Goal: Entertainment & Leisure: Browse casually

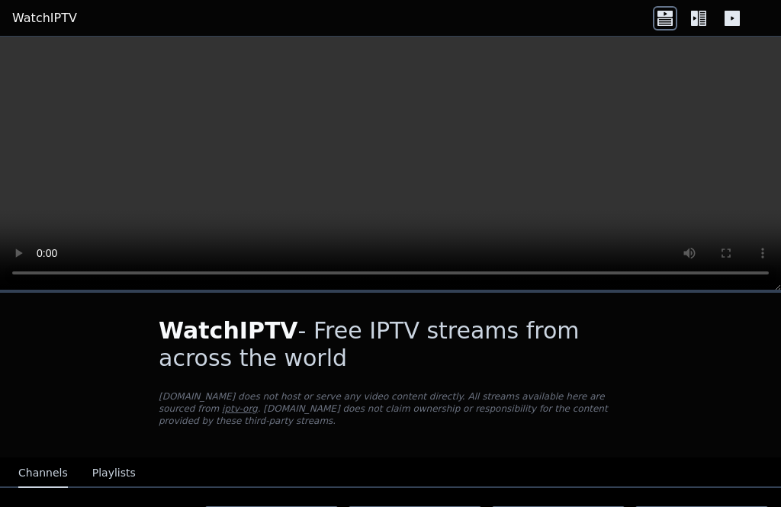
click at [401, 166] on video at bounding box center [390, 164] width 781 height 254
click at [414, 157] on video at bounding box center [390, 164] width 781 height 254
click at [427, 183] on video at bounding box center [390, 164] width 781 height 254
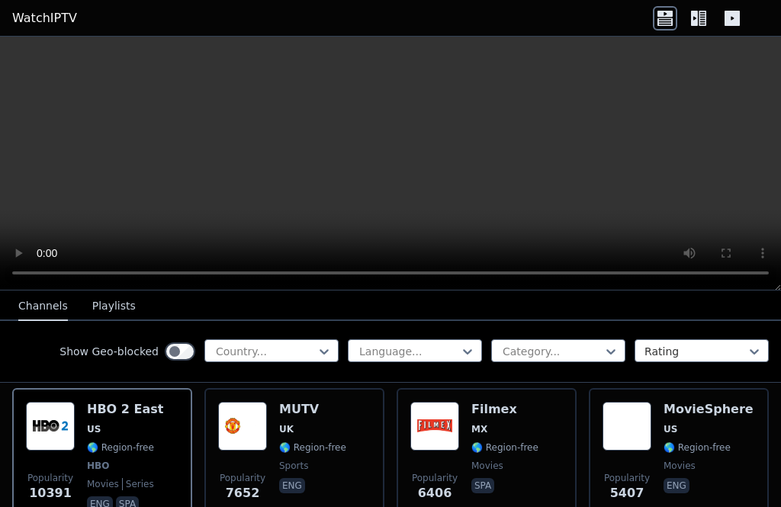
scroll to position [175, 0]
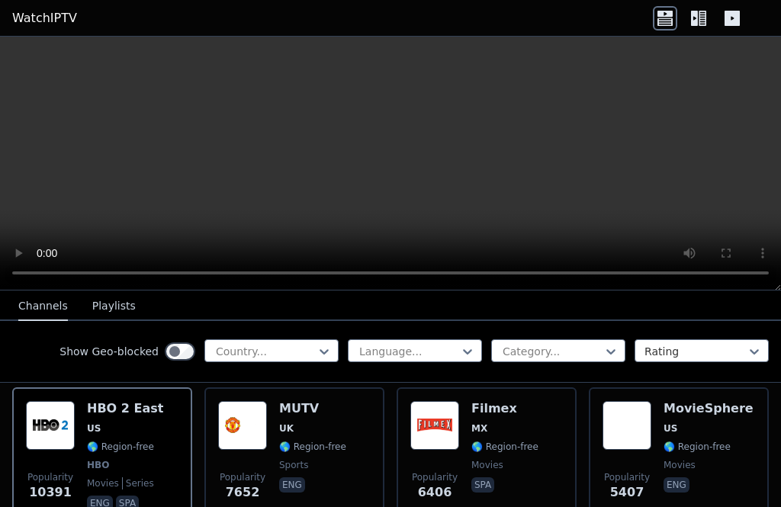
click at [365, 403] on div "Popularity 7652 MUTV [GEOGRAPHIC_DATA] 🌎 Region-free sports eng" at bounding box center [294, 457] width 153 height 113
click at [497, 418] on div "Filmex MX 🌎 Region-free movies spa" at bounding box center [504, 457] width 67 height 113
click at [651, 404] on img at bounding box center [627, 425] width 49 height 49
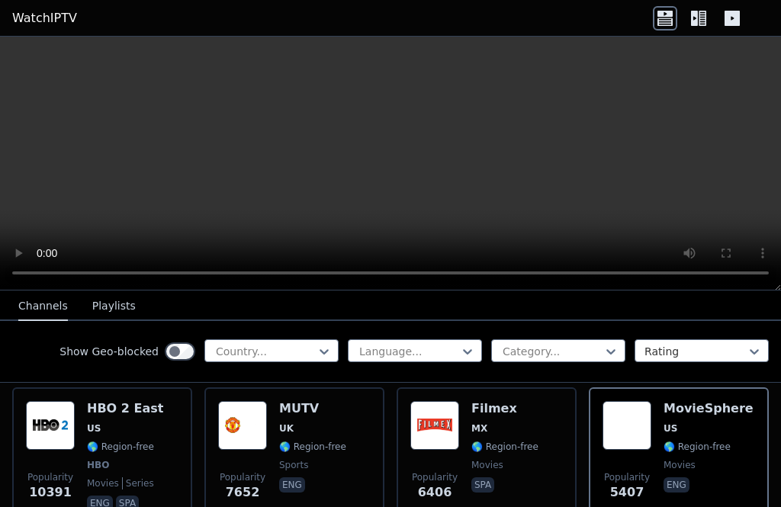
click at [314, 363] on div "Show Geo-blocked Country..." at bounding box center [198, 351] width 279 height 24
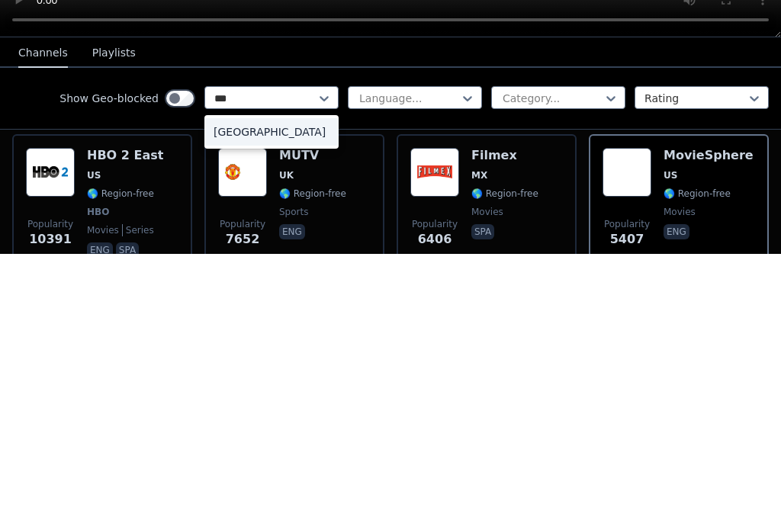
click at [281, 371] on div "[GEOGRAPHIC_DATA]" at bounding box center [271, 384] width 134 height 27
type input "***"
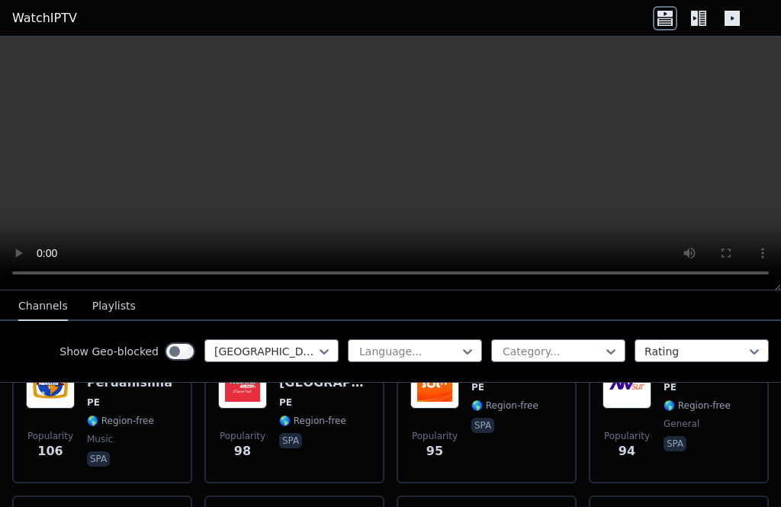
scroll to position [506, 0]
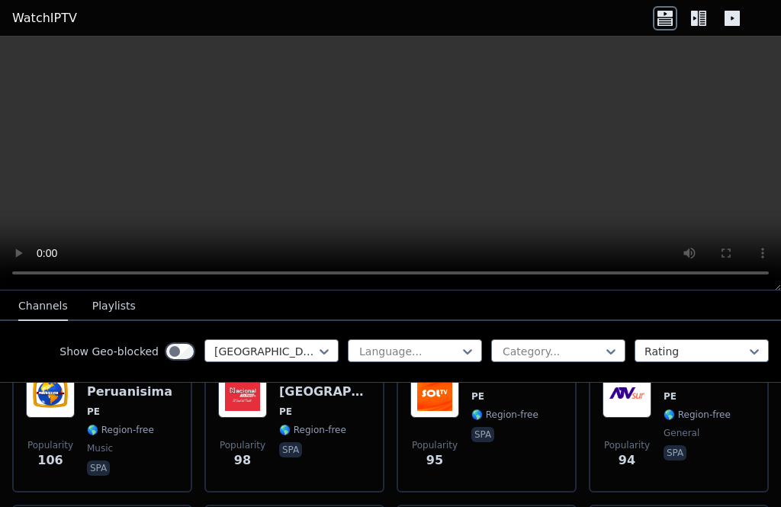
click at [694, 425] on div "ATV Sur PE 🌎 Region-free general spa" at bounding box center [697, 424] width 67 height 110
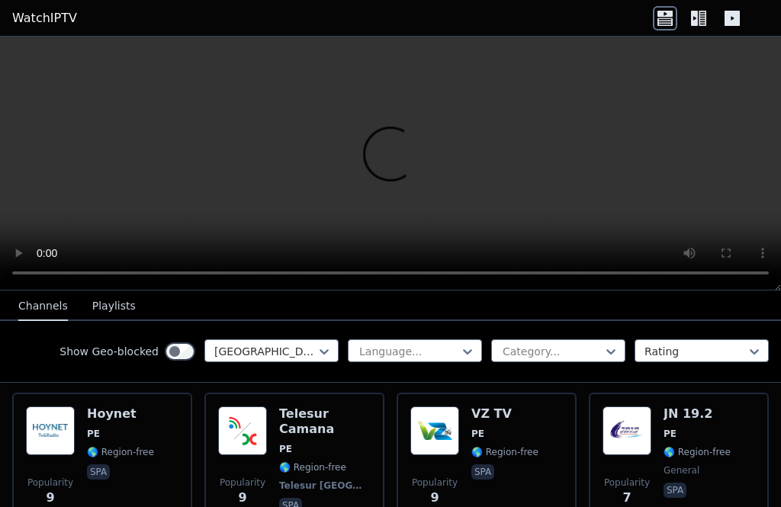
scroll to position [3345, 0]
click at [281, 444] on span "PE" at bounding box center [285, 450] width 13 height 12
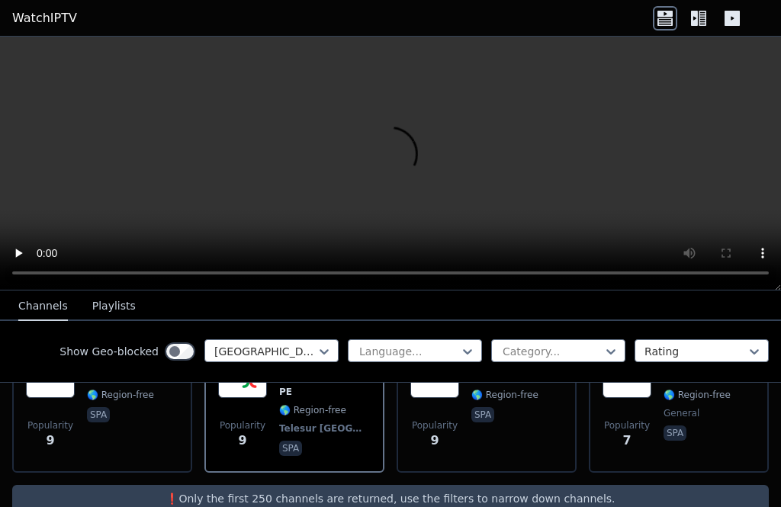
scroll to position [3397, 0]
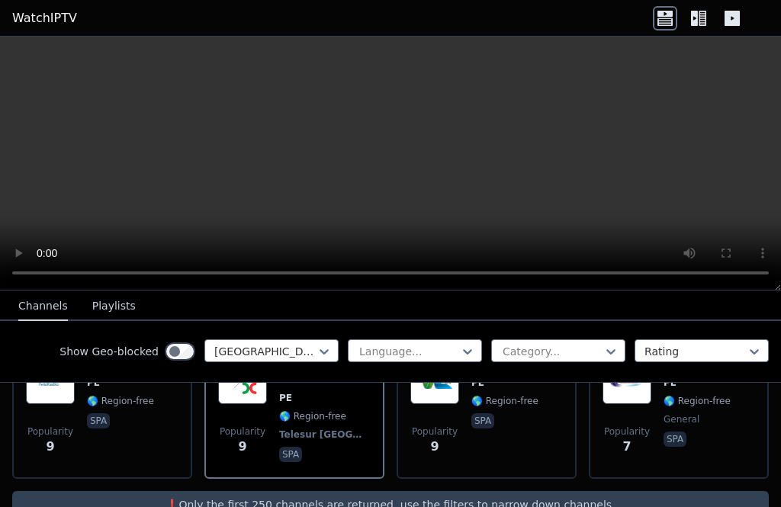
click at [174, 422] on div "Popularity 9 Hoynet PE 🌎 Region-free spa" at bounding box center [102, 410] width 153 height 110
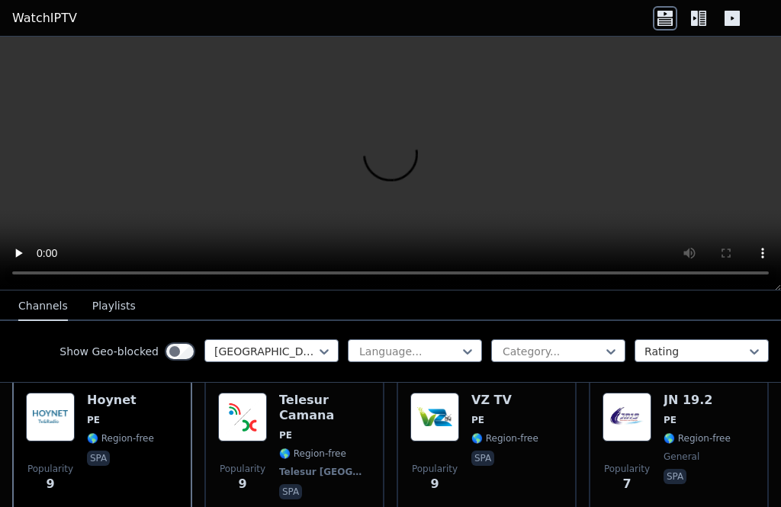
scroll to position [3359, 0]
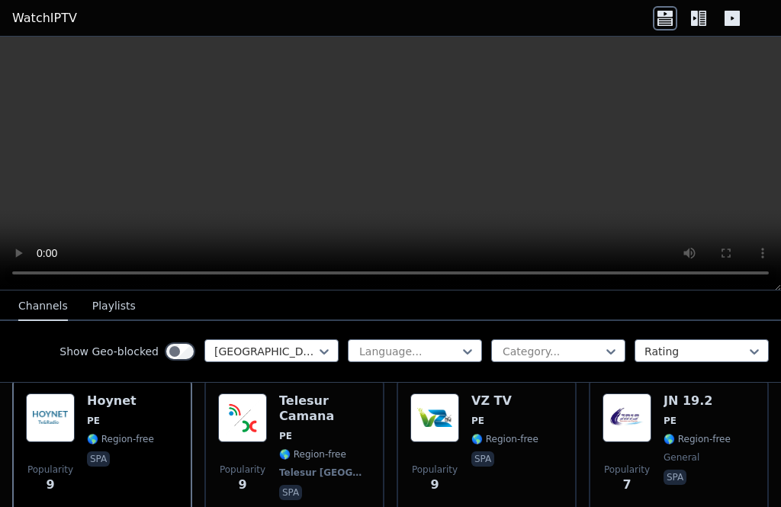
click at [544, 420] on div "Popularity 9 VZ TV PE 🌎 Region-free spa" at bounding box center [486, 449] width 153 height 110
click at [686, 433] on span "🌎 Region-free" at bounding box center [697, 439] width 67 height 12
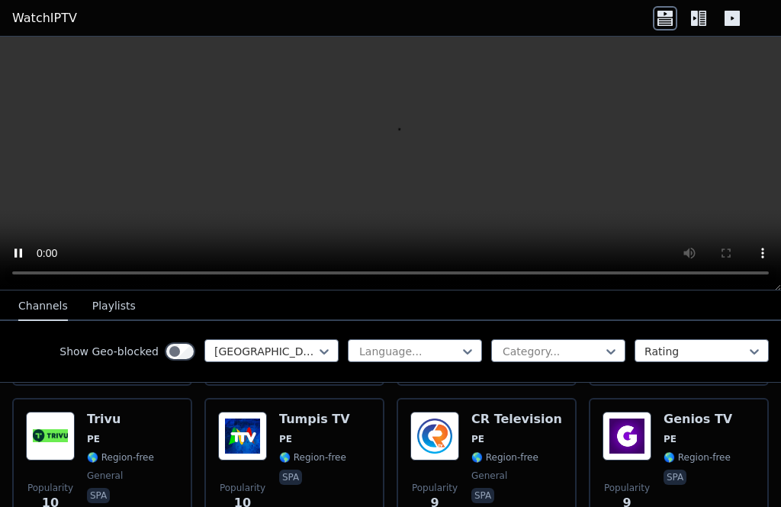
scroll to position [3192, 0]
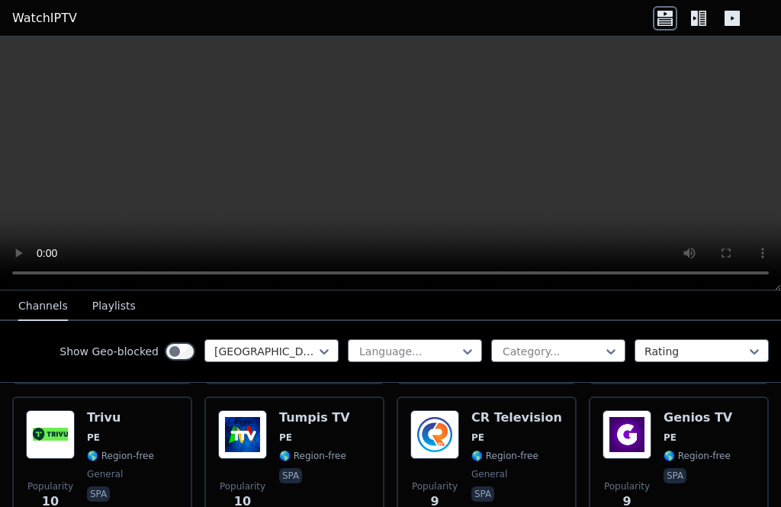
click at [698, 432] on span "PE" at bounding box center [698, 438] width 69 height 12
click at [507, 430] on div "CR Television PE 🌎 Region-free general spa" at bounding box center [516, 465] width 91 height 110
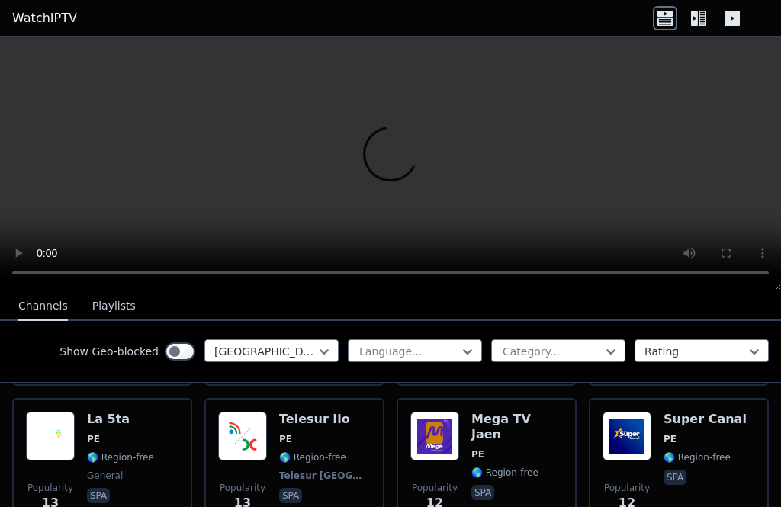
scroll to position [2741, 0]
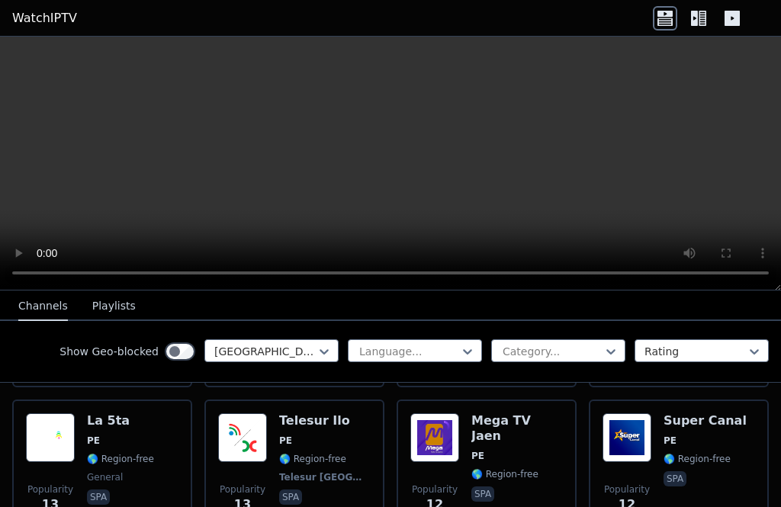
click at [622, 432] on img at bounding box center [627, 437] width 49 height 49
click at [534, 222] on video at bounding box center [390, 164] width 781 height 254
click at [445, 430] on img at bounding box center [434, 437] width 49 height 49
click at [0, 48] on video at bounding box center [390, 164] width 781 height 254
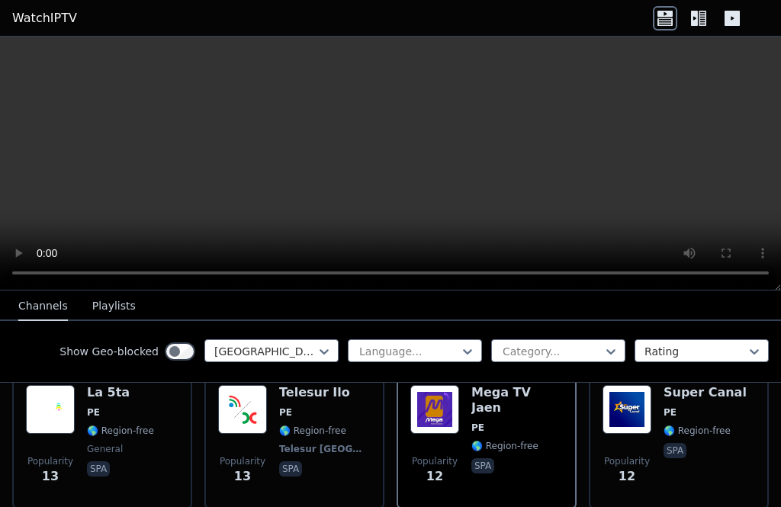
scroll to position [2768, 0]
click at [667, 425] on div "Super Canal PE 🌎 Region-free spa" at bounding box center [705, 441] width 83 height 110
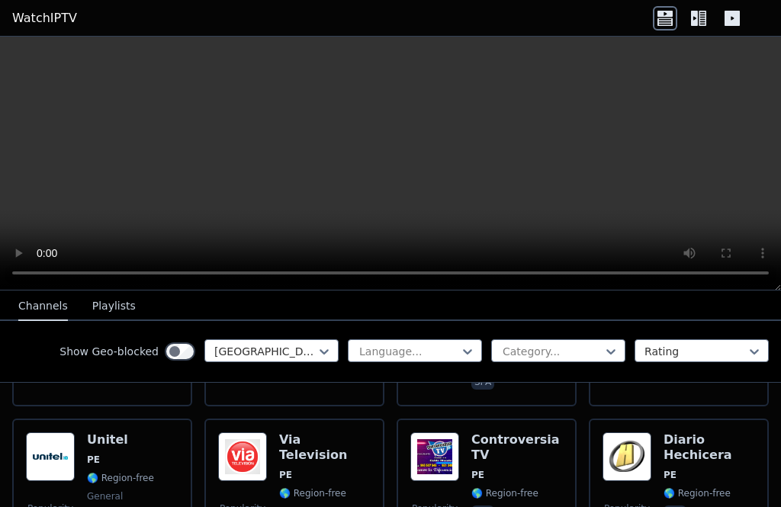
scroll to position [2561, 0]
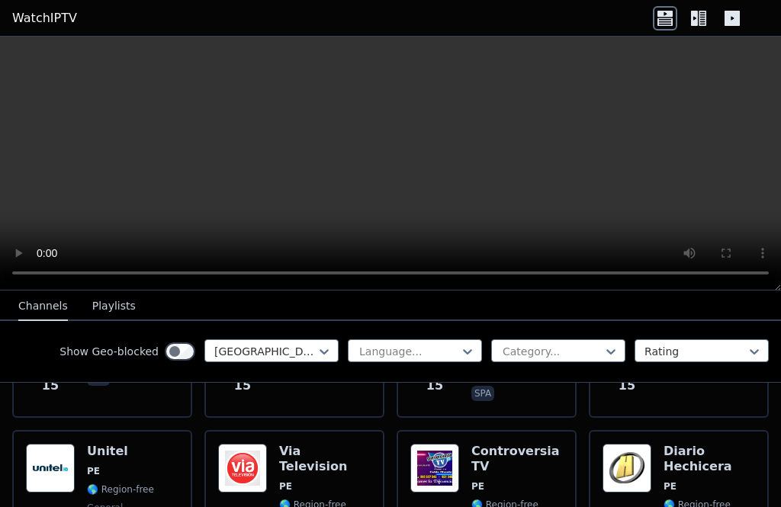
click at [522, 450] on h6 "Controversia TV" at bounding box center [517, 459] width 92 height 31
click at [717, 447] on h6 "Diario Hechicera" at bounding box center [710, 459] width 92 height 31
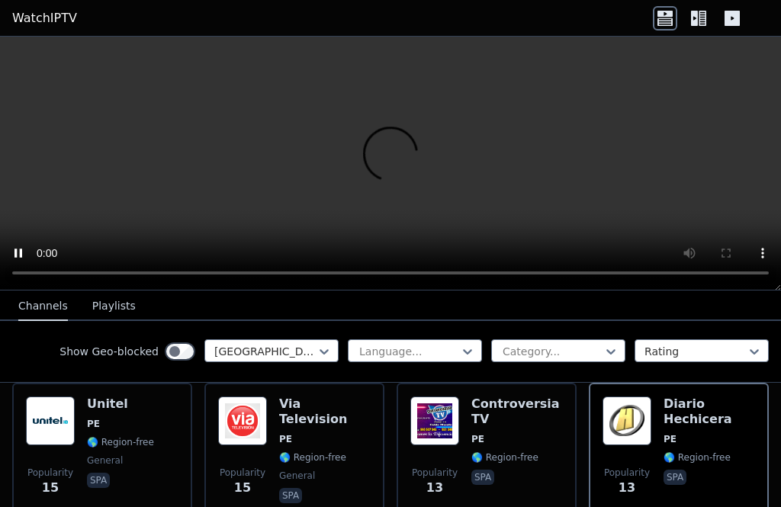
scroll to position [2603, 0]
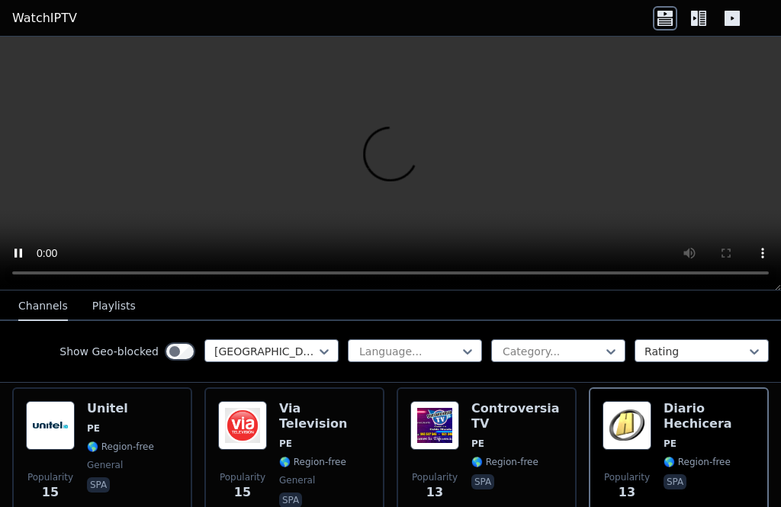
click at [110, 440] on div "Unitel PE 🌎 Region-free general spa" at bounding box center [120, 456] width 67 height 110
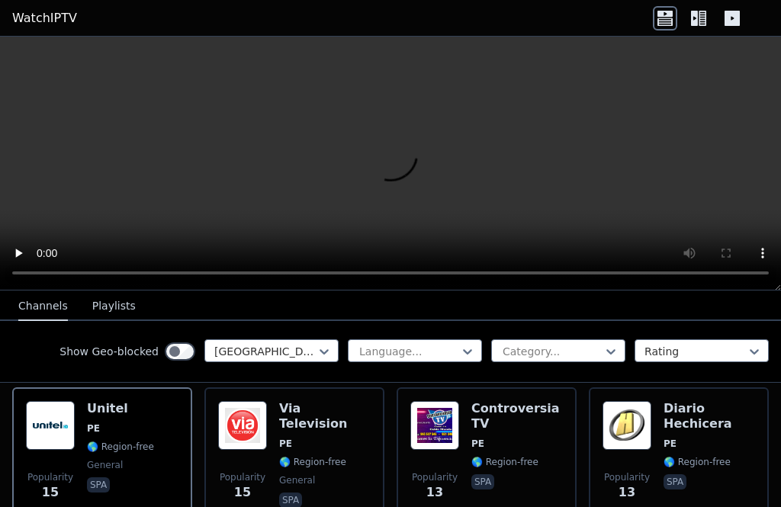
click at [283, 456] on span "🌎 Region-free" at bounding box center [312, 462] width 67 height 12
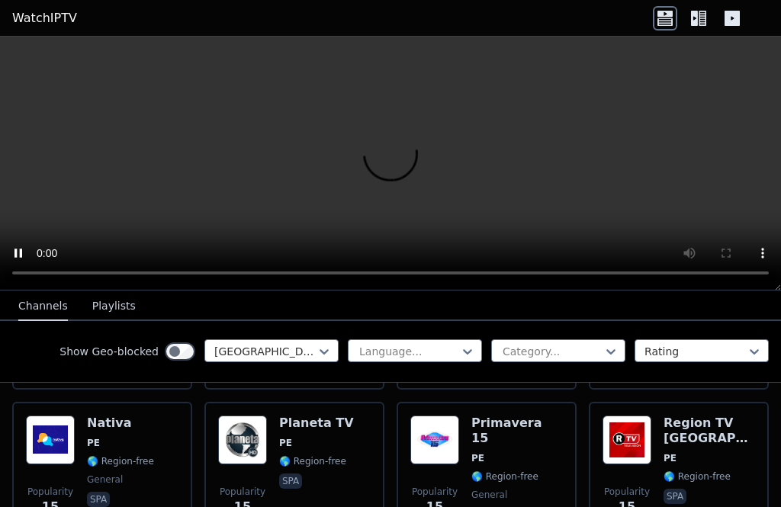
scroll to position [2436, 0]
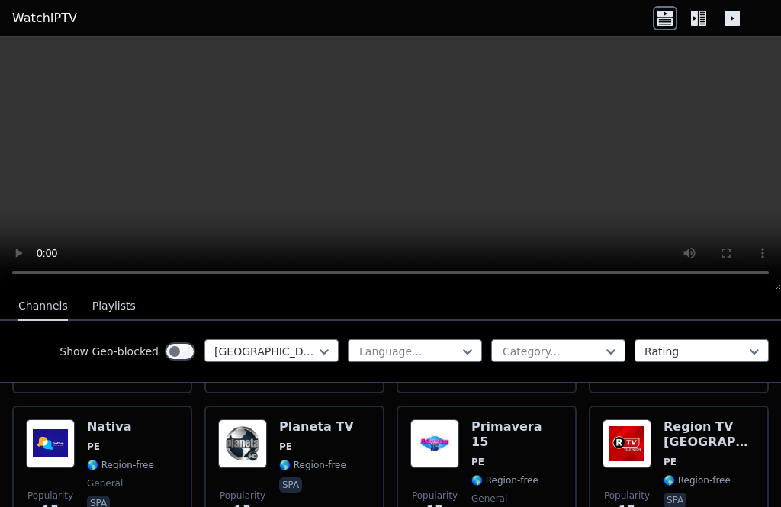
click at [181, 430] on div "Popularity 15 Nativa PE 🌎 Region-free general spa" at bounding box center [102, 474] width 180 height 137
click at [327, 441] on span "PE" at bounding box center [316, 447] width 75 height 12
click at [511, 456] on span "PE" at bounding box center [517, 462] width 92 height 12
click at [616, 420] on img at bounding box center [627, 444] width 49 height 49
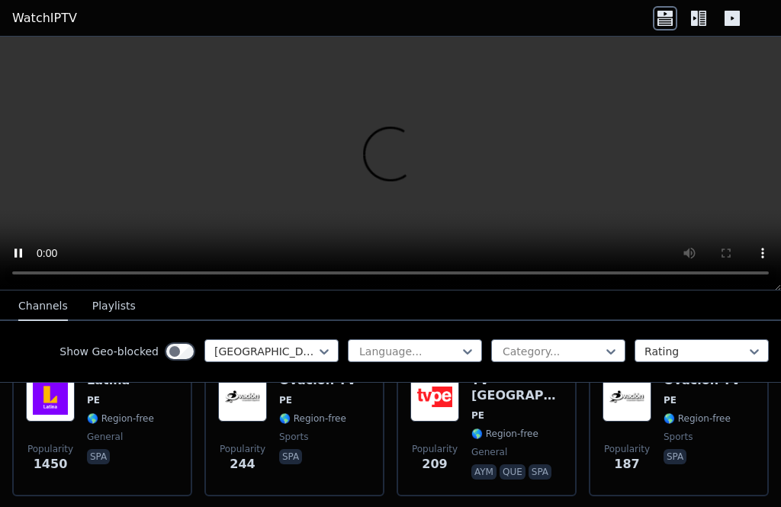
scroll to position [204, 0]
click at [649, 413] on img at bounding box center [627, 396] width 49 height 49
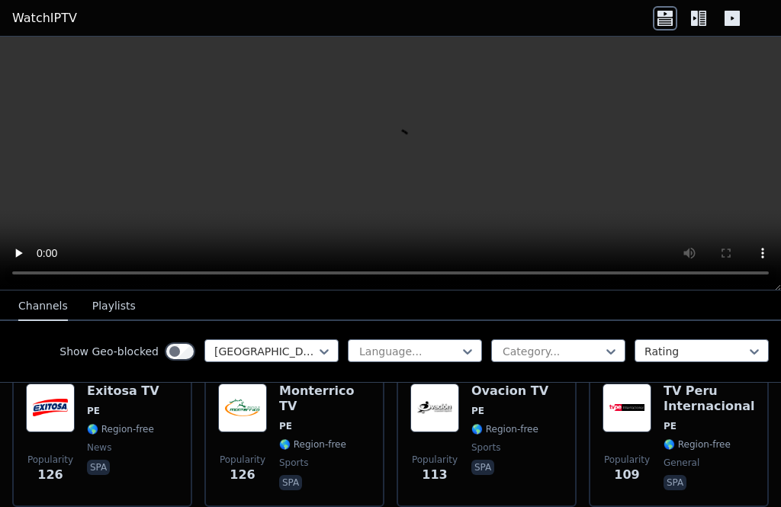
scroll to position [341, 0]
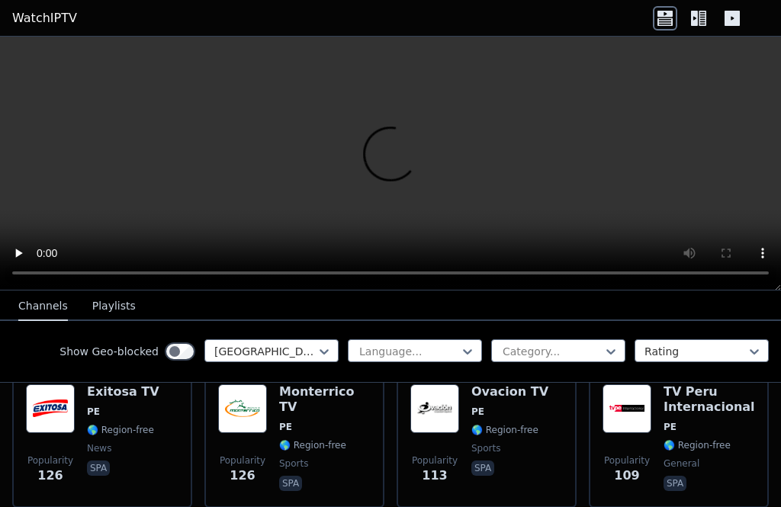
click at [359, 439] on span "🌎 Region-free" at bounding box center [325, 445] width 92 height 12
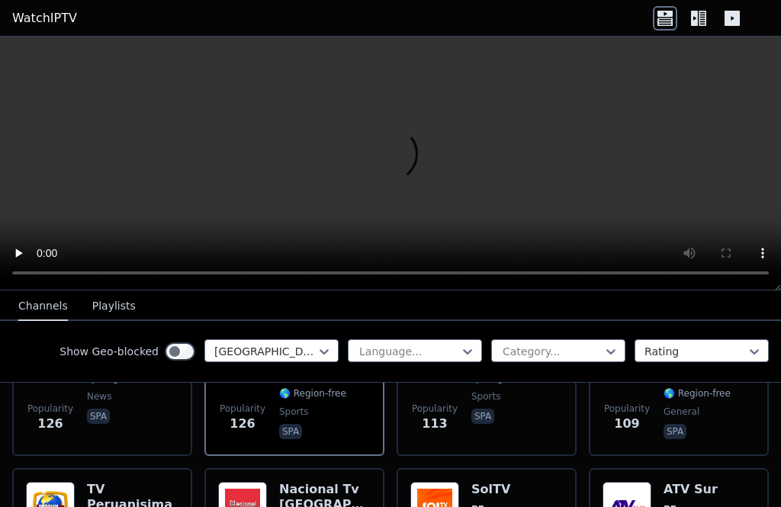
scroll to position [392, 0]
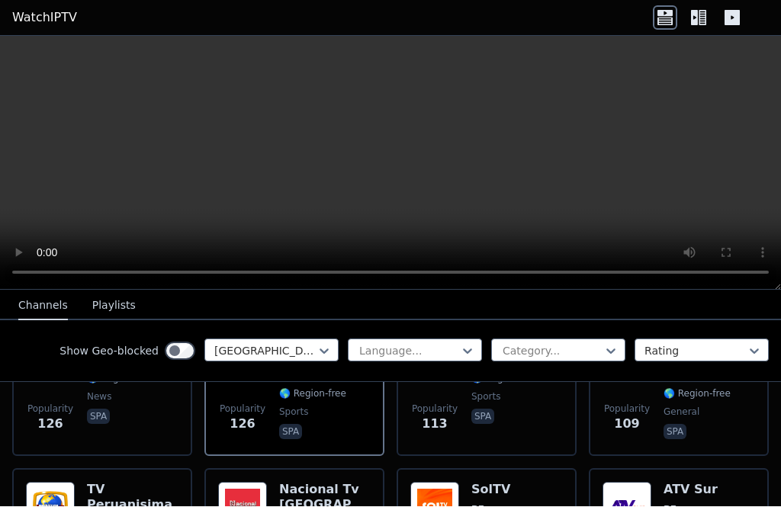
click at [141, 492] on h6 "TV Peruanisima" at bounding box center [133, 498] width 92 height 31
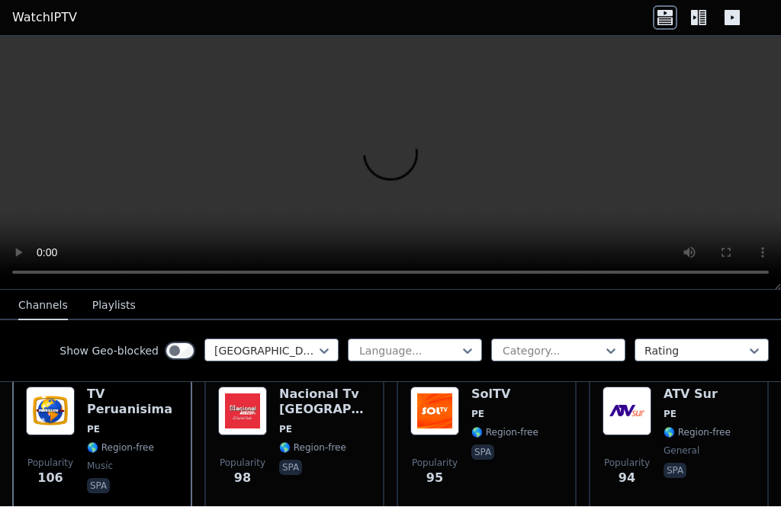
scroll to position [487, 0]
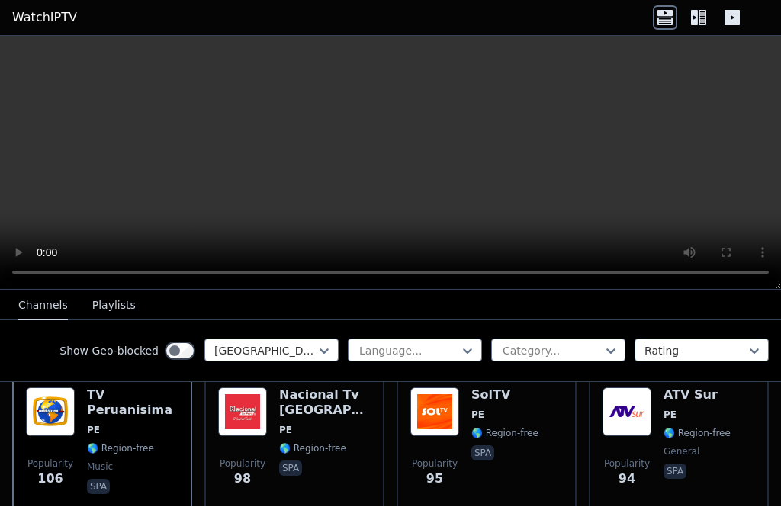
click at [357, 425] on span "PE" at bounding box center [325, 431] width 92 height 12
click at [532, 429] on span "🌎 Region-free" at bounding box center [504, 434] width 67 height 12
click at [772, 55] on video at bounding box center [390, 164] width 781 height 254
click at [765, 53] on video at bounding box center [390, 164] width 781 height 254
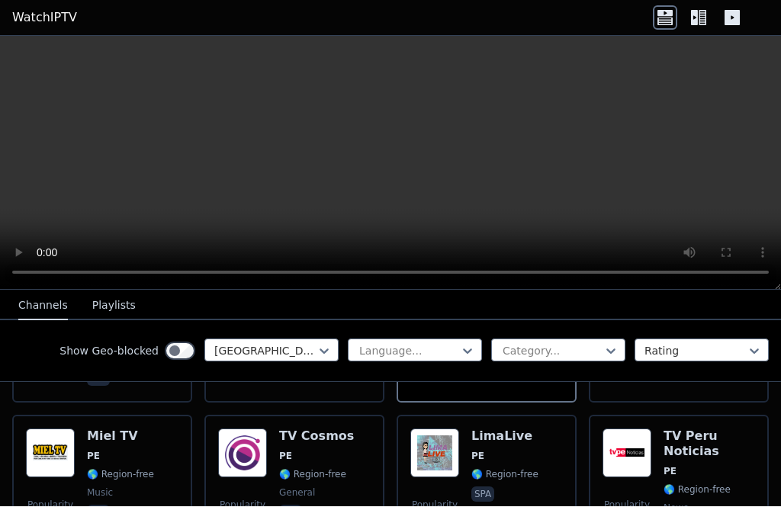
scroll to position [600, 0]
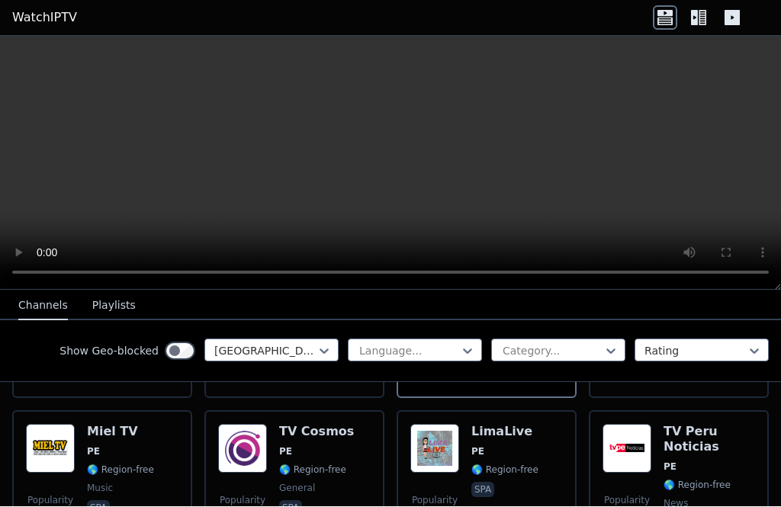
click at [359, 459] on div "Popularity 82 TV Cosmos PE 🌎 Region-free general spa" at bounding box center [294, 480] width 153 height 110
click at [515, 442] on div "LimaLive PE 🌎 Region-free spa" at bounding box center [504, 480] width 67 height 110
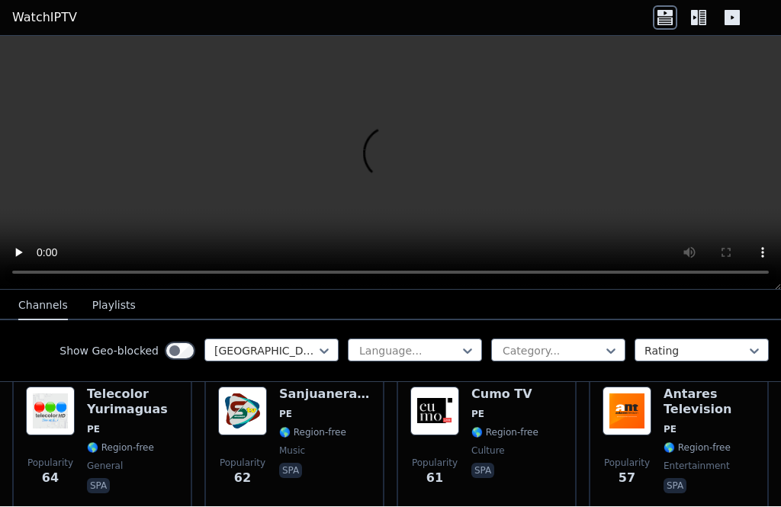
scroll to position [784, 0]
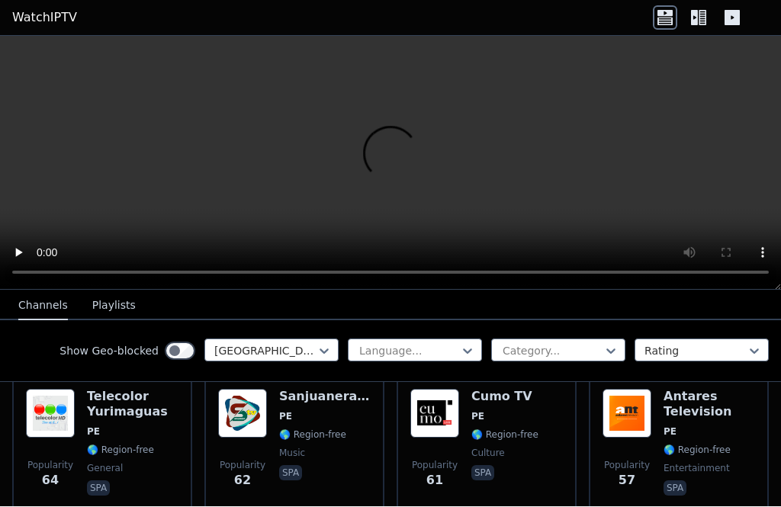
click at [146, 450] on span "🌎 Region-free" at bounding box center [120, 451] width 67 height 12
click at [244, 436] on img at bounding box center [242, 414] width 49 height 49
click at [506, 439] on span "🌎 Region-free" at bounding box center [504, 435] width 67 height 12
click at [664, 439] on div "Antares Television PE 🌎 Region-free entertainment spa" at bounding box center [710, 445] width 92 height 110
click at [503, 253] on video at bounding box center [390, 164] width 781 height 254
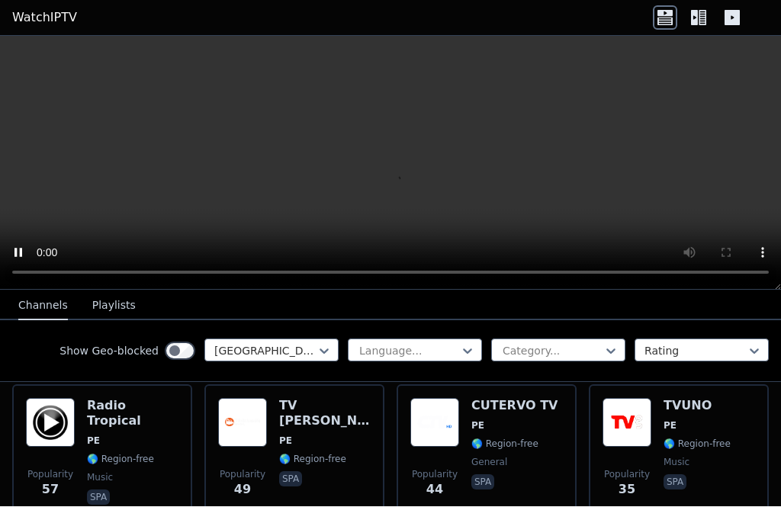
scroll to position [927, 0]
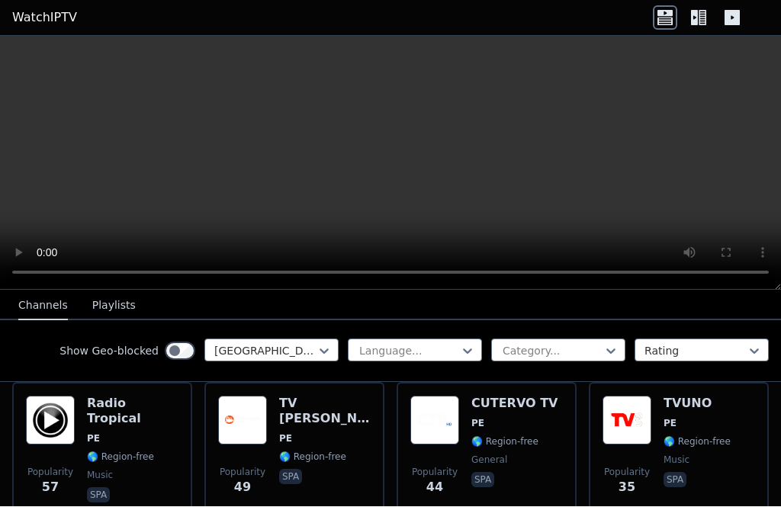
click at [701, 418] on span "PE" at bounding box center [697, 424] width 67 height 12
click at [514, 434] on div "CUTERVO TV PE 🌎 Region-free general spa" at bounding box center [514, 452] width 86 height 110
click at [341, 400] on h6 "TV [PERSON_NAME]" at bounding box center [325, 412] width 92 height 31
click at [143, 433] on span "PE" at bounding box center [133, 439] width 92 height 12
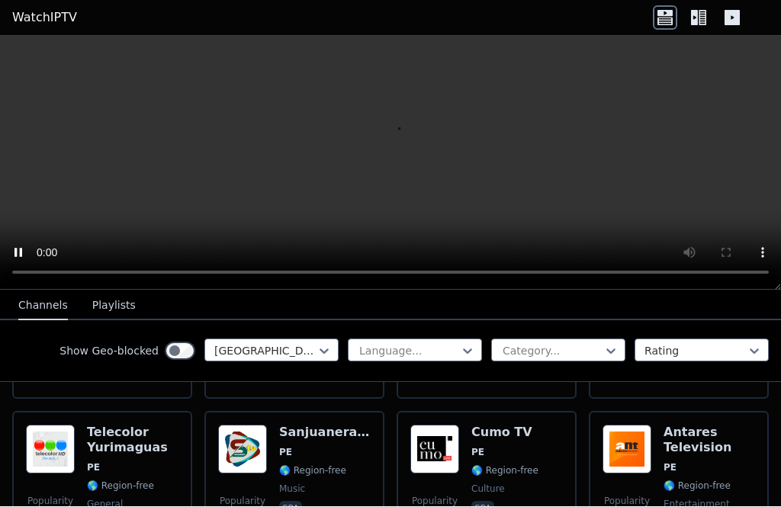
scroll to position [760, 0]
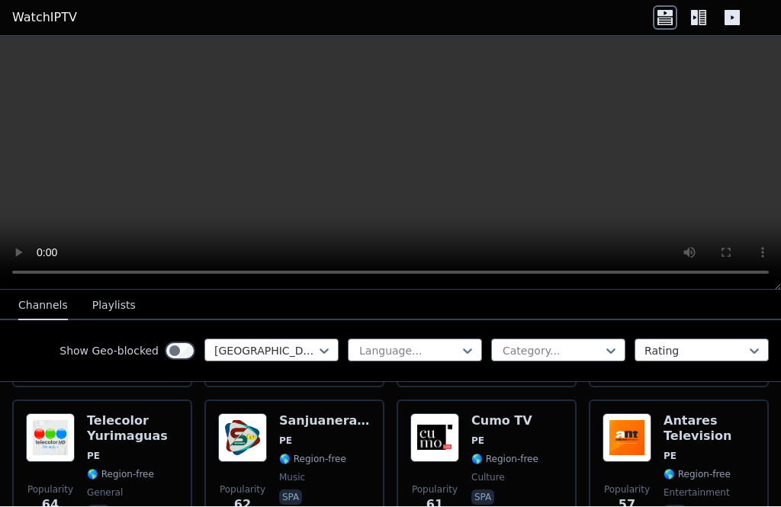
click at [632, 446] on img at bounding box center [627, 438] width 49 height 49
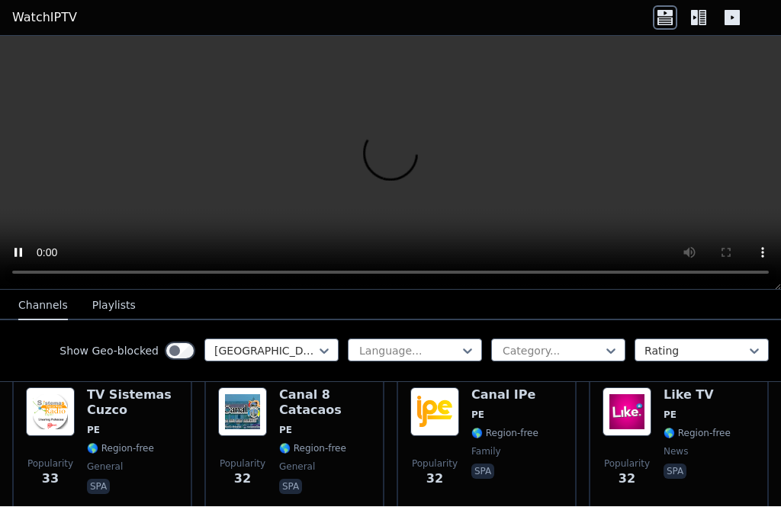
scroll to position [1083, 0]
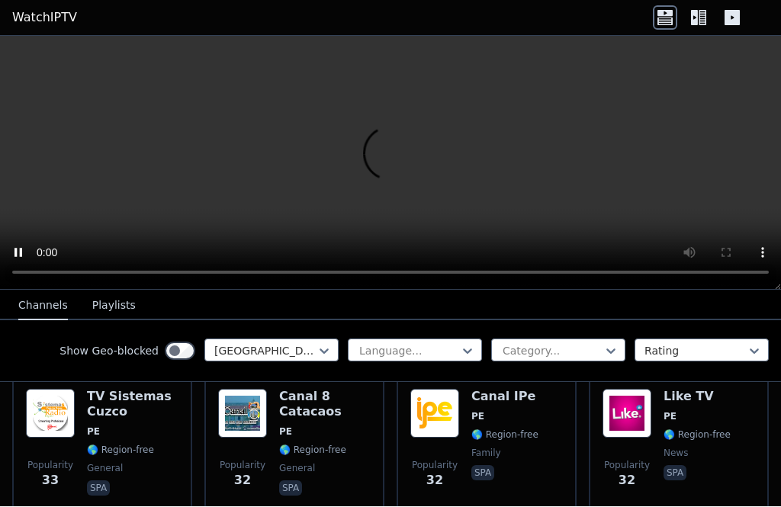
click at [204, 394] on div "Popularity 32 Canal 8 Catacaos PE 🌎 Region-free general spa" at bounding box center [294, 444] width 180 height 137
click at [162, 463] on span "general" at bounding box center [133, 469] width 92 height 12
click at [651, 409] on img at bounding box center [627, 414] width 49 height 49
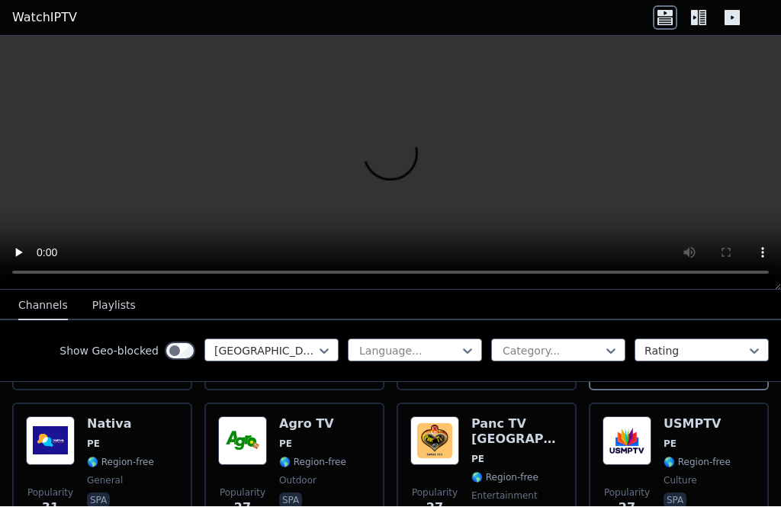
scroll to position [1207, 0]
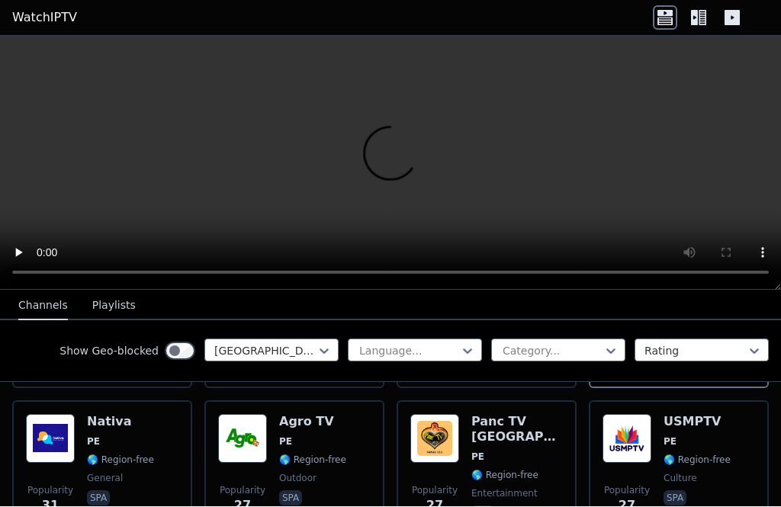
click at [265, 455] on img at bounding box center [242, 439] width 49 height 49
click at [452, 439] on img at bounding box center [434, 439] width 49 height 49
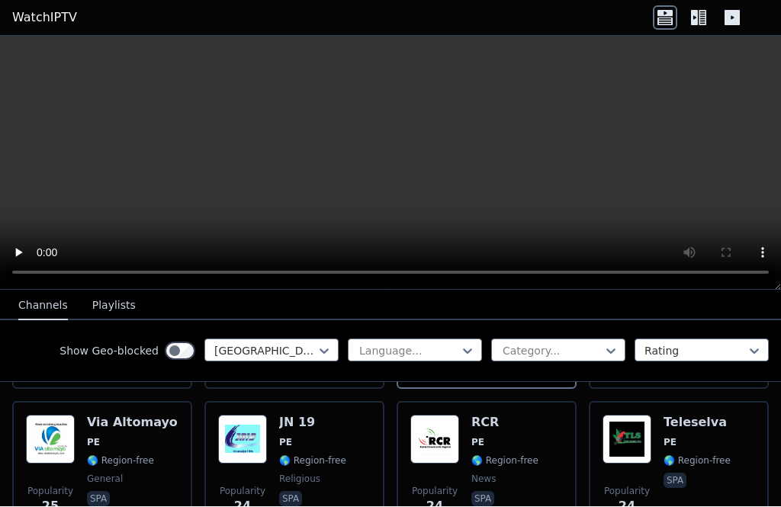
scroll to position [1364, 0]
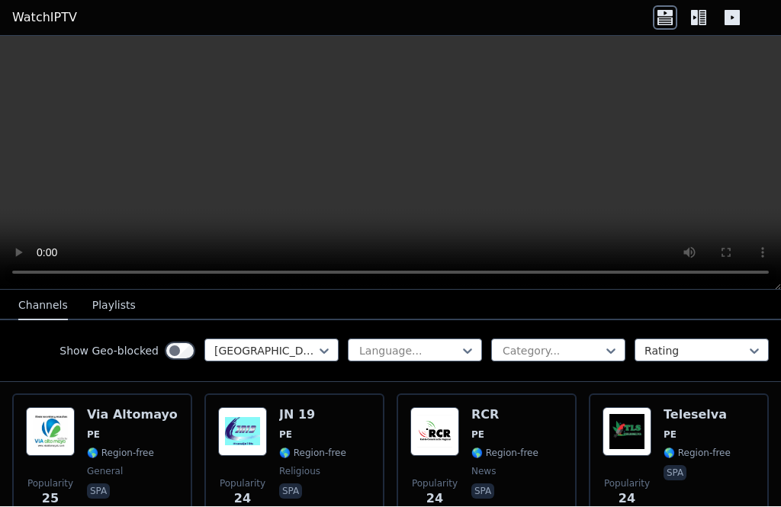
click at [595, 459] on div "Popularity 24 Teleselva PE 🌎 Region-free spa" at bounding box center [679, 462] width 180 height 137
click at [543, 410] on div "Popularity 24 RCR PE 🌎 Region-free news spa" at bounding box center [486, 463] width 153 height 110
click at [359, 433] on div "Popularity 24 JN 19 PE 🌎 Region-free religious spa" at bounding box center [294, 463] width 153 height 110
click at [154, 455] on span "🌎 Region-free" at bounding box center [132, 454] width 91 height 12
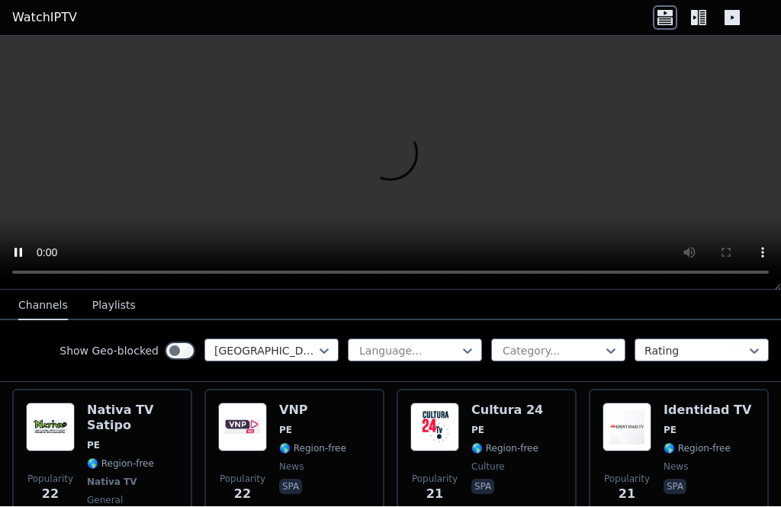
scroll to position [1519, 0]
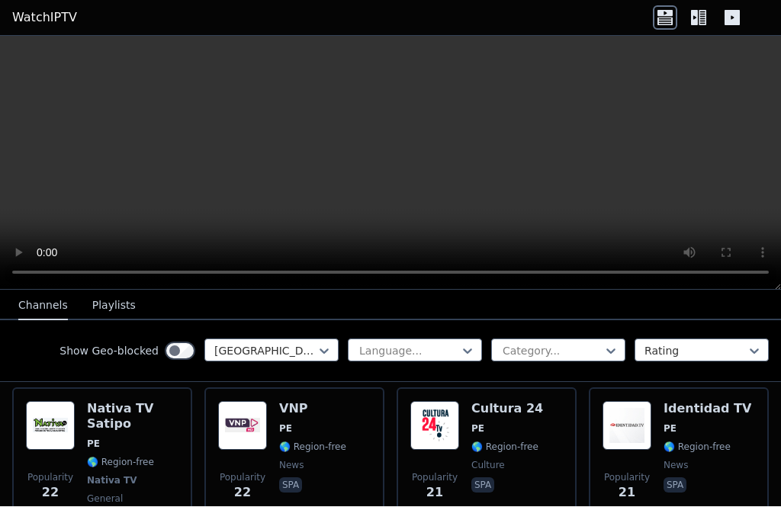
click at [125, 439] on span "PE" at bounding box center [133, 445] width 92 height 12
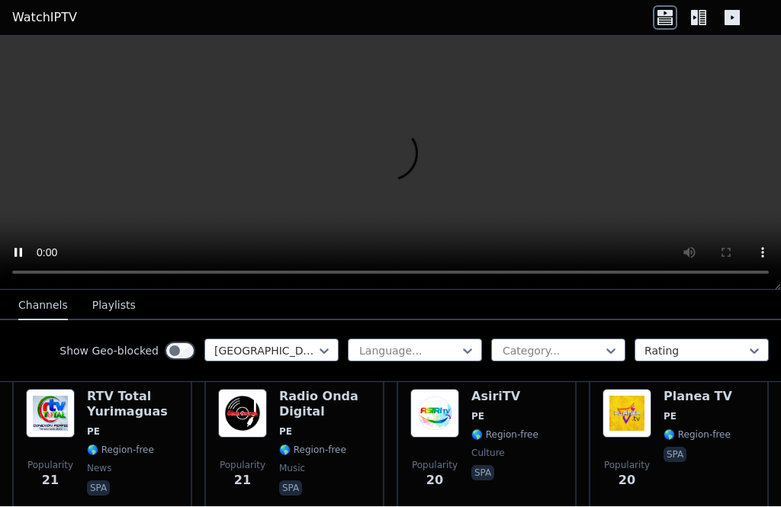
scroll to position [1702, 0]
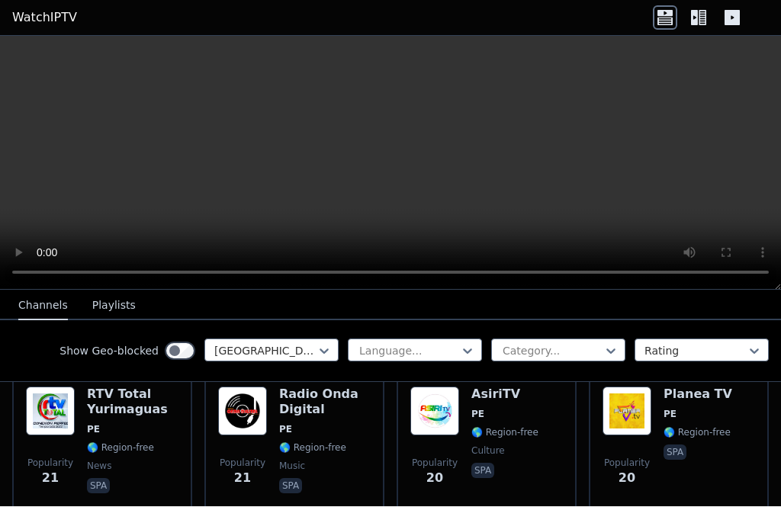
click at [737, 396] on div "Popularity 20 Planea TV PE 🌎 Region-free spa" at bounding box center [679, 442] width 153 height 110
click at [349, 434] on span "PE" at bounding box center [325, 430] width 92 height 12
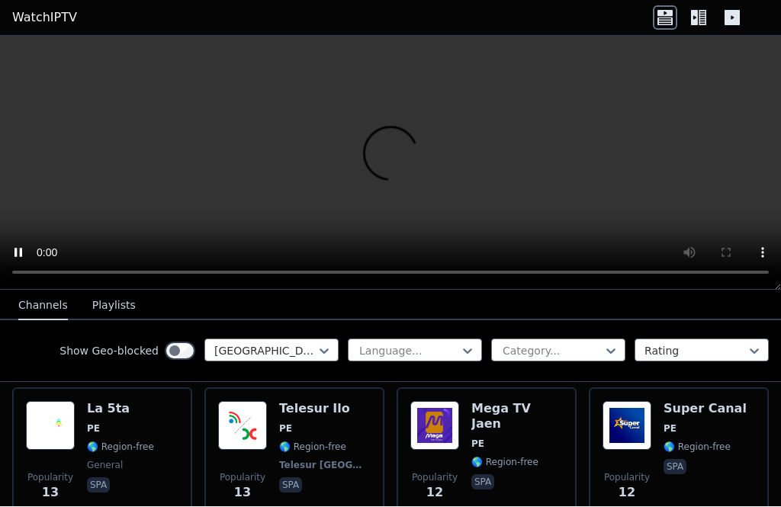
scroll to position [2763, 0]
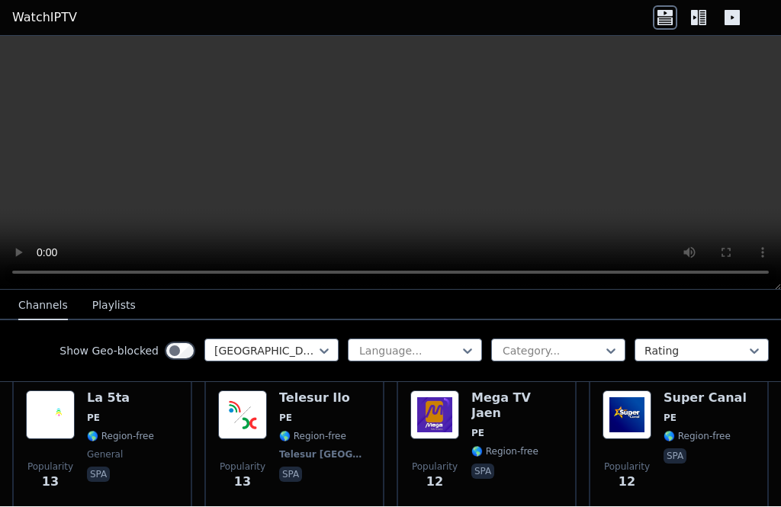
click at [632, 409] on img at bounding box center [627, 415] width 49 height 49
click at [360, 429] on div "Popularity 13 Telesur Ilo PE 🌎 Region-free Telesur [GEOGRAPHIC_DATA] spa" at bounding box center [294, 446] width 153 height 110
click at [480, 465] on span "spa" at bounding box center [517, 474] width 92 height 18
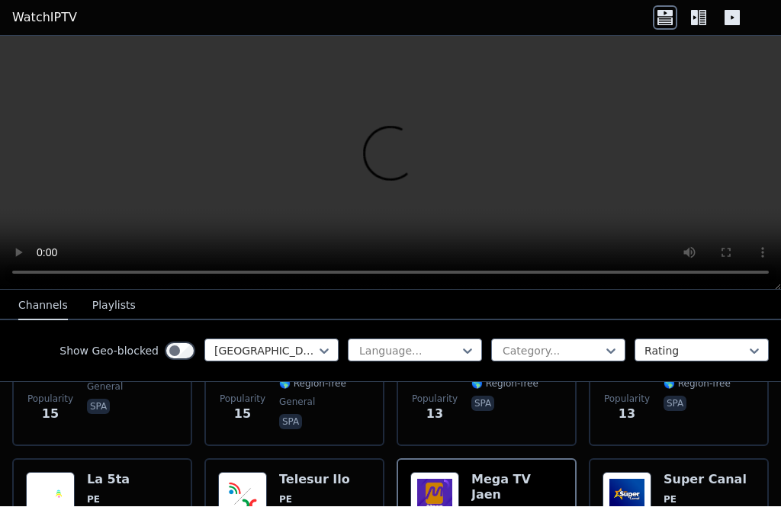
scroll to position [2687, 0]
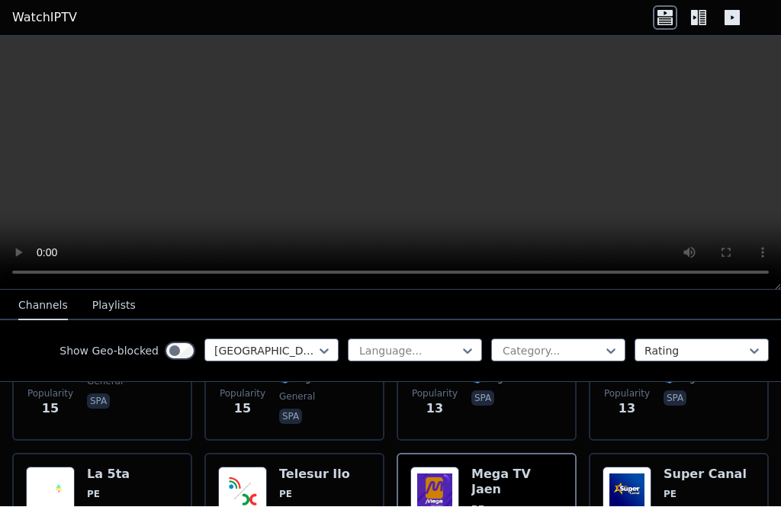
click at [146, 489] on span "PE" at bounding box center [120, 495] width 67 height 12
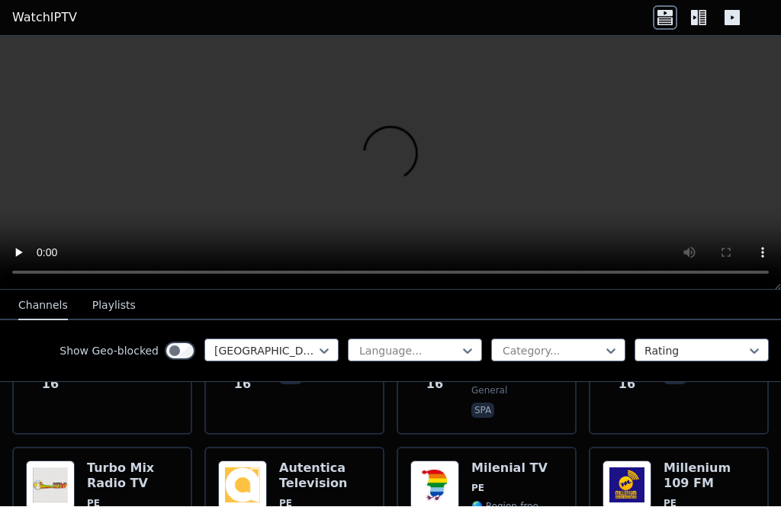
scroll to position [2245, 0]
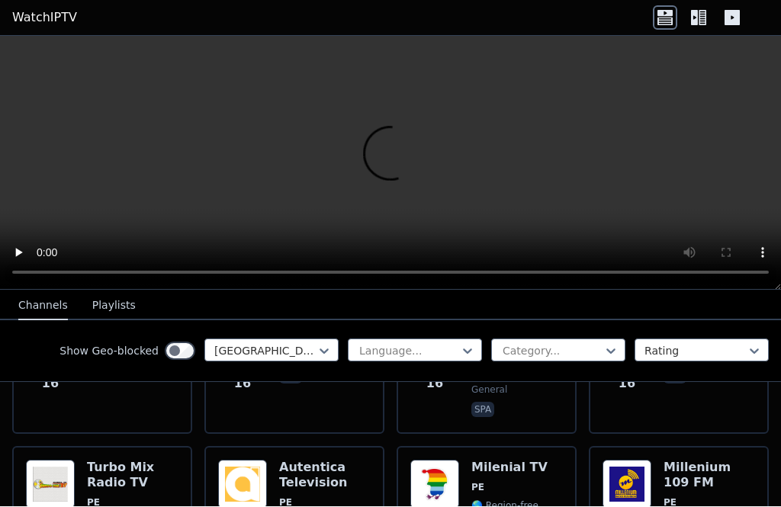
click at [441, 468] on img at bounding box center [434, 485] width 49 height 49
click at [448, 461] on img at bounding box center [434, 485] width 49 height 49
click at [142, 476] on div "Turbo Mix Radio TV PE 🌎 Region-free music spa" at bounding box center [133, 516] width 92 height 110
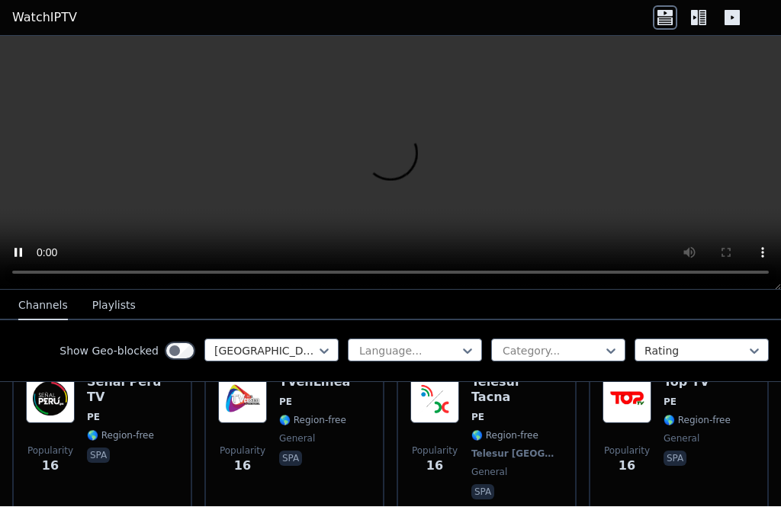
scroll to position [2123, 0]
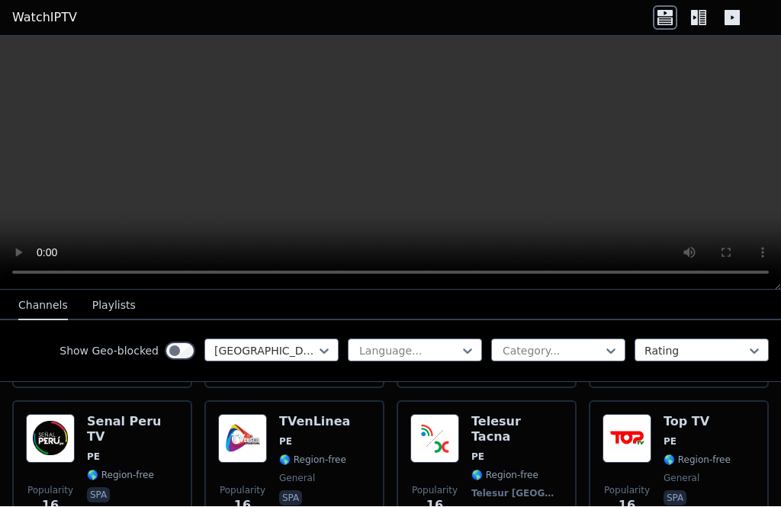
click at [349, 441] on div "Popularity 16 TVenLinea PE 🌎 Region-free general spa" at bounding box center [294, 479] width 153 height 128
click at [189, 426] on div "Popularity 16 Senal Peru TV PE 🌎 Region-free spa" at bounding box center [102, 479] width 180 height 156
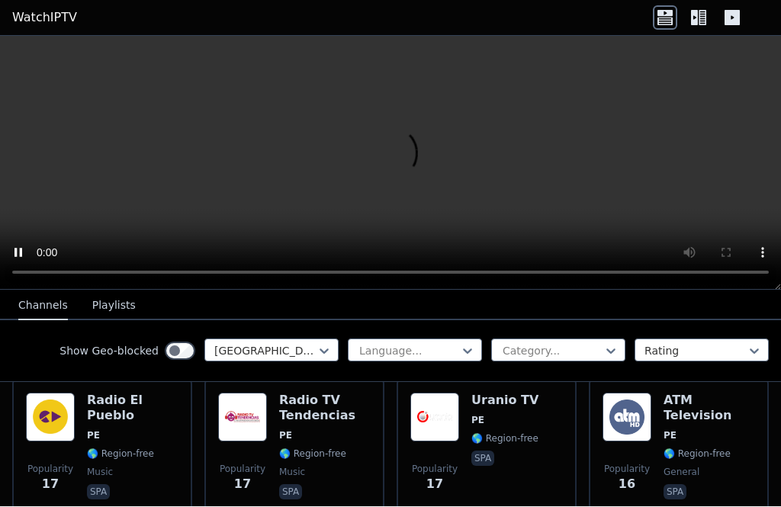
scroll to position [1976, 0]
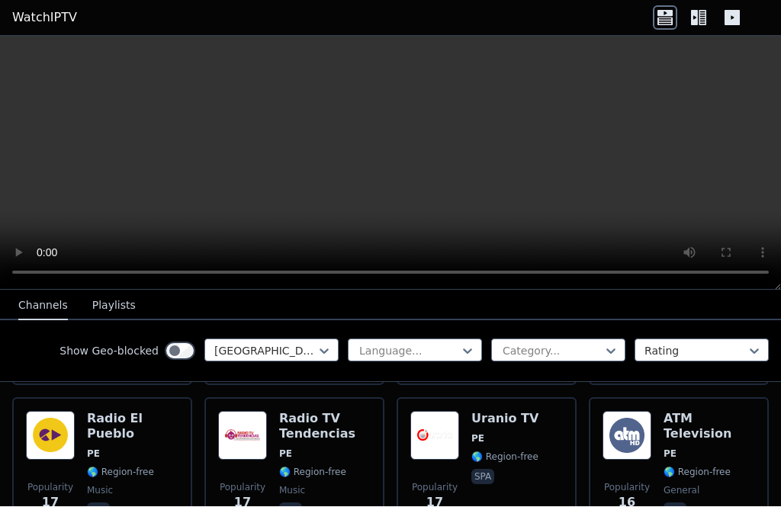
click at [718, 449] on span "PE" at bounding box center [710, 455] width 92 height 12
click at [301, 436] on h6 "Radio TV Tendencias" at bounding box center [325, 427] width 92 height 31
click at [597, 169] on video at bounding box center [390, 164] width 781 height 254
click at [690, 169] on video at bounding box center [390, 164] width 781 height 254
click at [139, 449] on span "PE" at bounding box center [133, 455] width 92 height 12
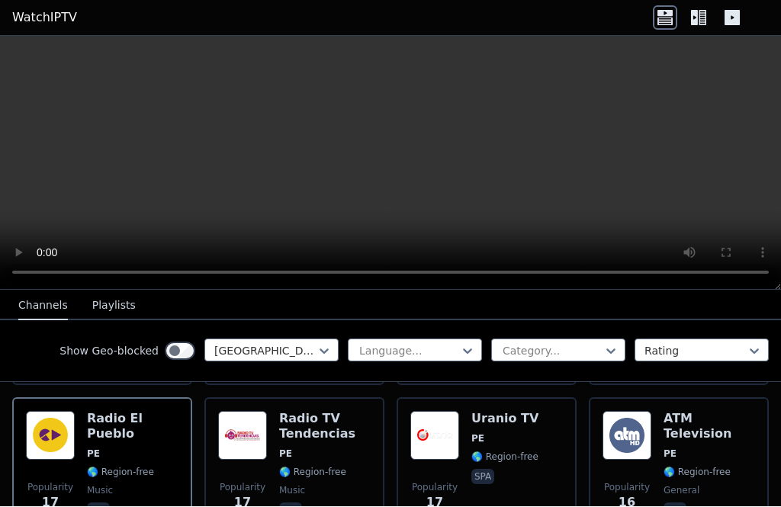
click at [529, 427] on div "Uranio TV PE 🌎 Region-free spa" at bounding box center [504, 467] width 67 height 110
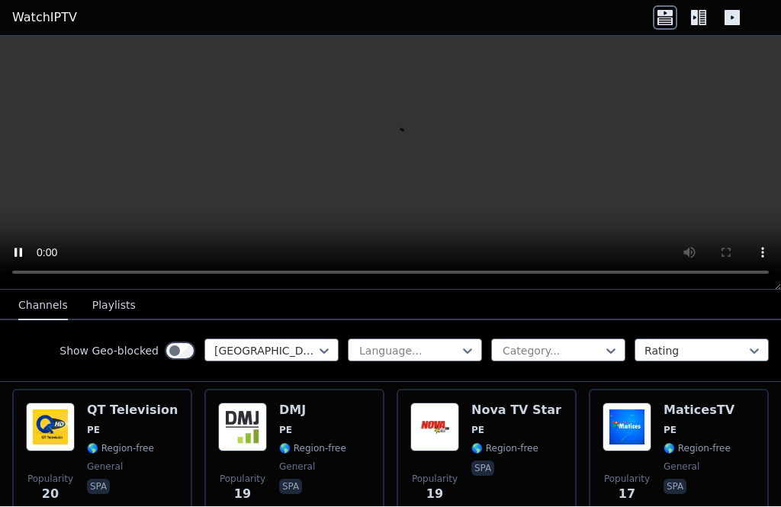
scroll to position [1833, 0]
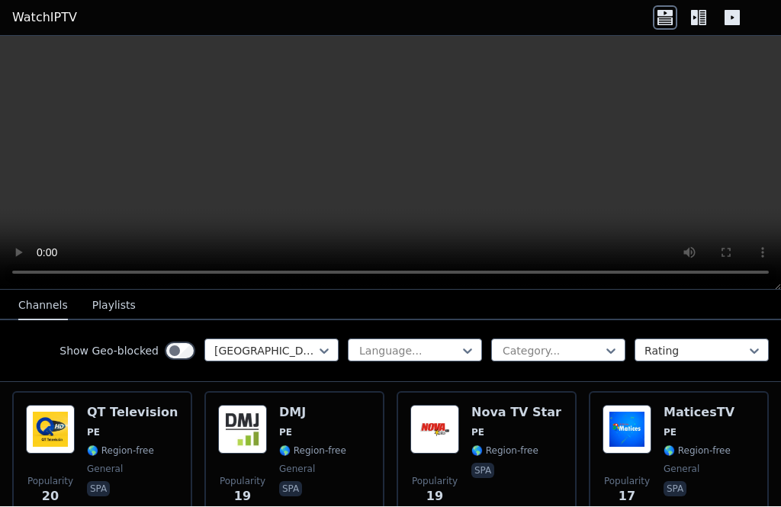
click at [539, 450] on span "🌎 Region-free" at bounding box center [516, 451] width 90 height 12
click at [315, 434] on span "PE" at bounding box center [312, 433] width 67 height 12
click at [629, 442] on img at bounding box center [627, 430] width 49 height 49
click at [157, 443] on div "QT Television PE 🌎 Region-free general spa" at bounding box center [132, 461] width 91 height 110
click at [626, 452] on img at bounding box center [627, 430] width 49 height 49
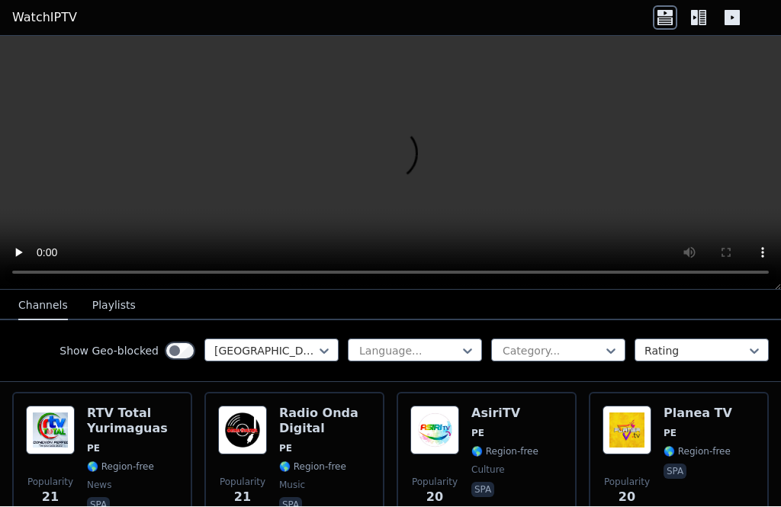
scroll to position [1685, 0]
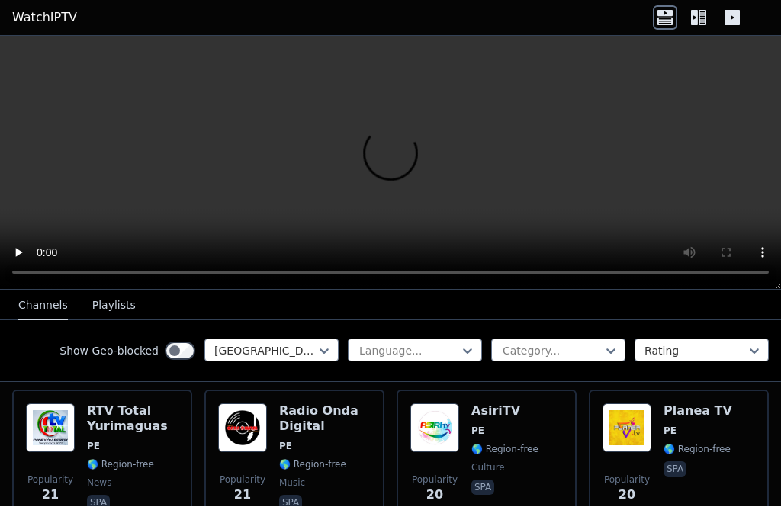
click at [629, 429] on img at bounding box center [627, 428] width 49 height 49
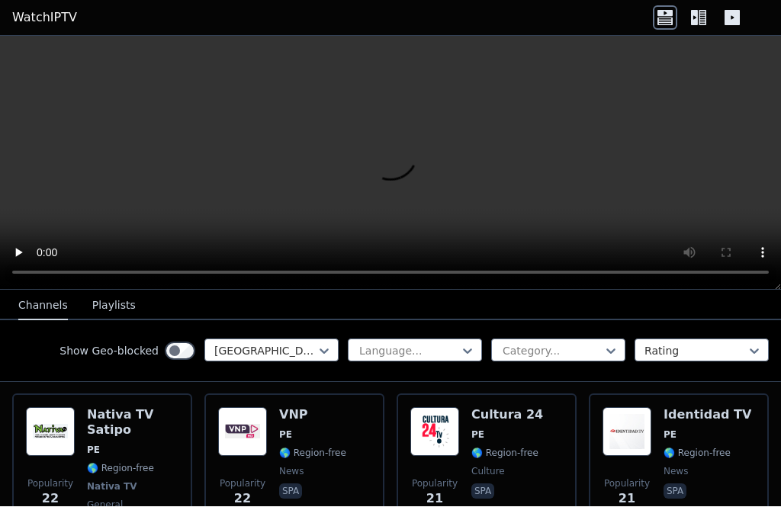
scroll to position [1525, 0]
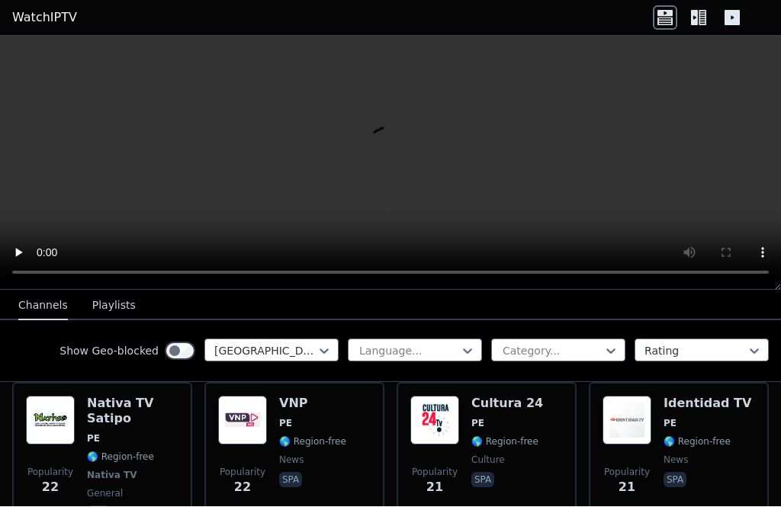
click at [342, 439] on span "🌎 Region-free" at bounding box center [312, 442] width 67 height 12
click at [625, 426] on img at bounding box center [627, 421] width 49 height 49
click at [454, 439] on img at bounding box center [434, 421] width 49 height 49
click at [347, 444] on div "Popularity 22 VNP PE 🌎 Region-free news spa" at bounding box center [294, 461] width 153 height 128
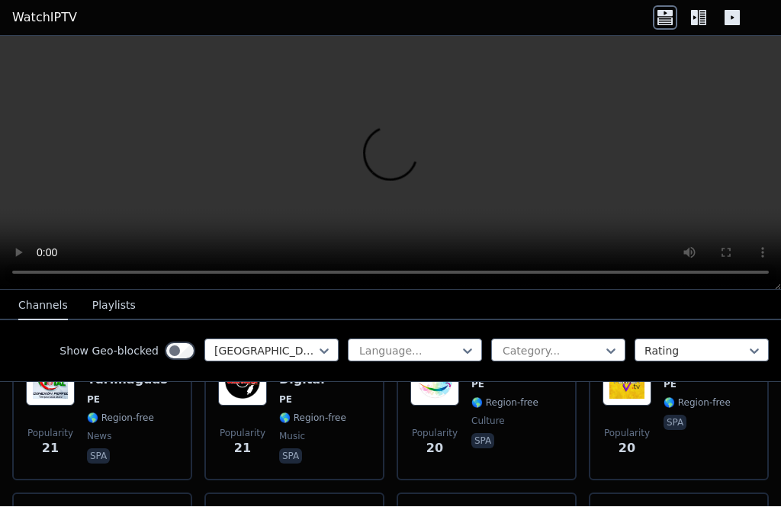
scroll to position [1707, 0]
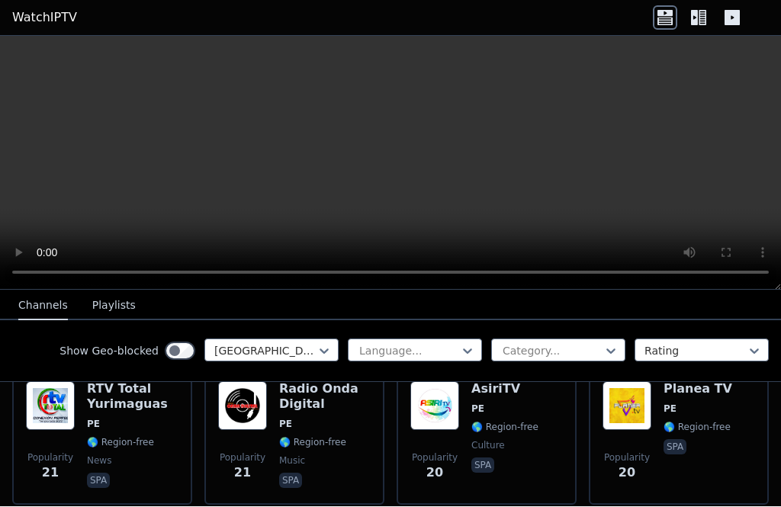
click at [336, 437] on span "🌎 Region-free" at bounding box center [312, 443] width 67 height 12
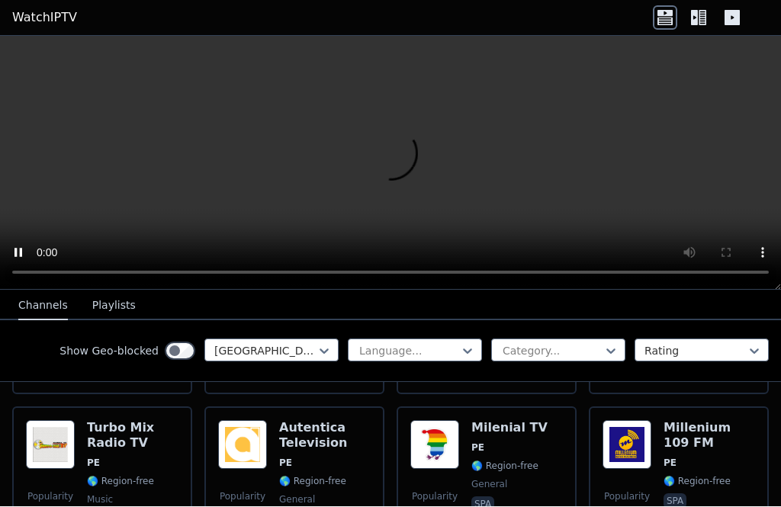
scroll to position [2288, 0]
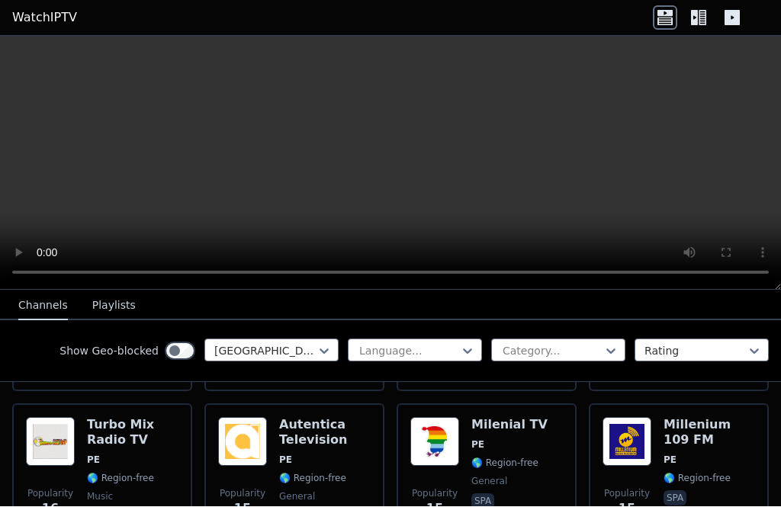
click at [505, 439] on span "PE" at bounding box center [509, 445] width 76 height 12
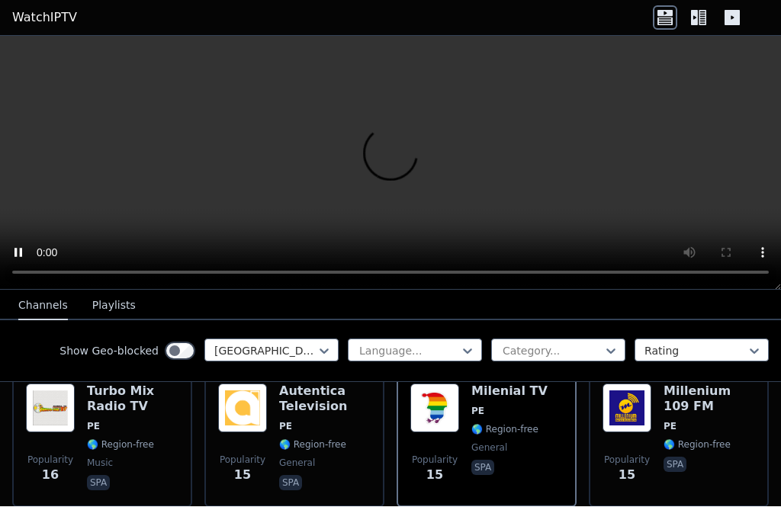
scroll to position [2305, 0]
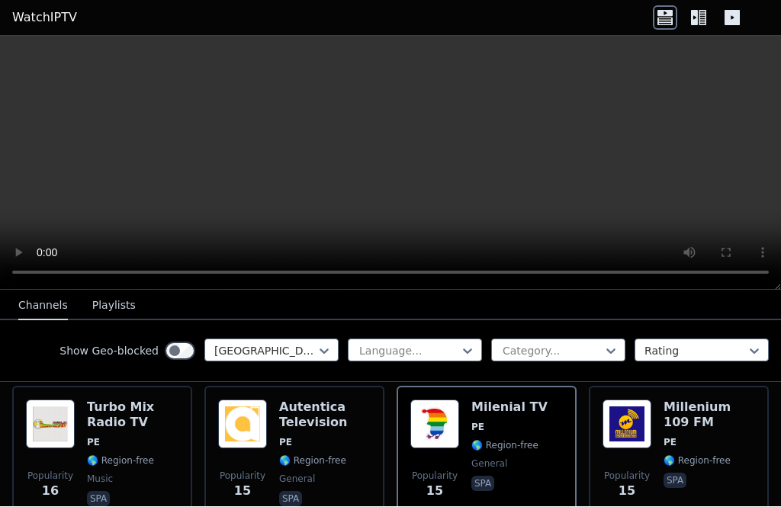
click at [309, 433] on div "Autentica Television PE 🌎 Region-free general spa" at bounding box center [325, 455] width 92 height 110
click at [171, 413] on h6 "Turbo Mix Radio TV" at bounding box center [133, 415] width 92 height 31
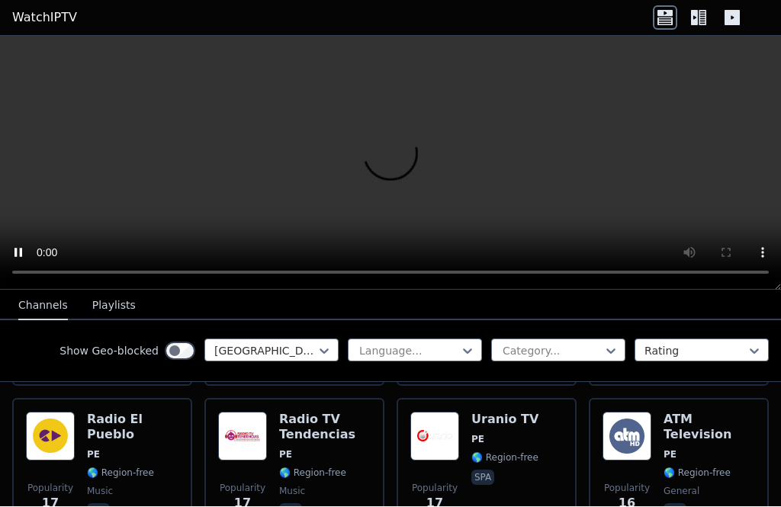
scroll to position [1979, 0]
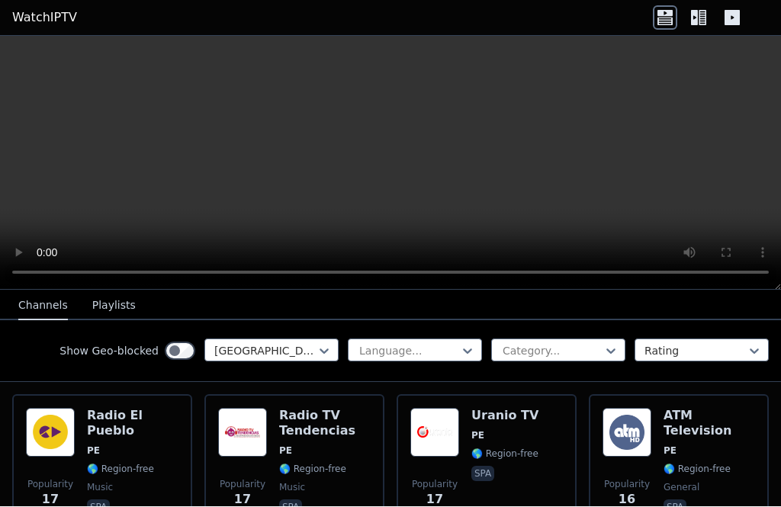
click at [266, 427] on img at bounding box center [242, 433] width 49 height 49
click at [164, 500] on span "spa" at bounding box center [133, 509] width 92 height 18
click at [411, 415] on img at bounding box center [434, 433] width 49 height 49
click at [266, 440] on img at bounding box center [242, 433] width 49 height 49
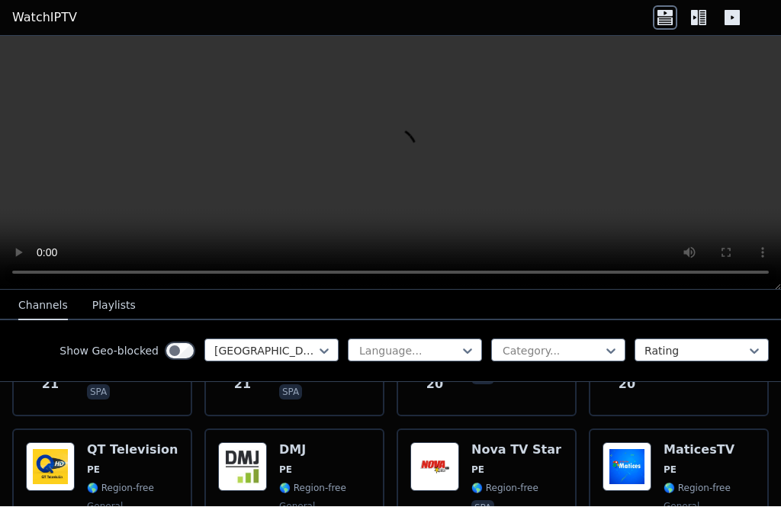
scroll to position [1802, 0]
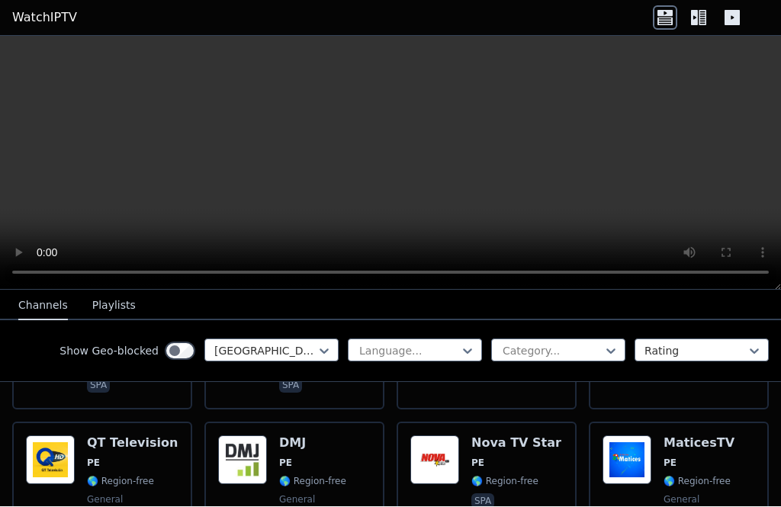
click at [190, 463] on div "Popularity 20 QT Television PE 🌎 Region-free general spa" at bounding box center [102, 491] width 180 height 137
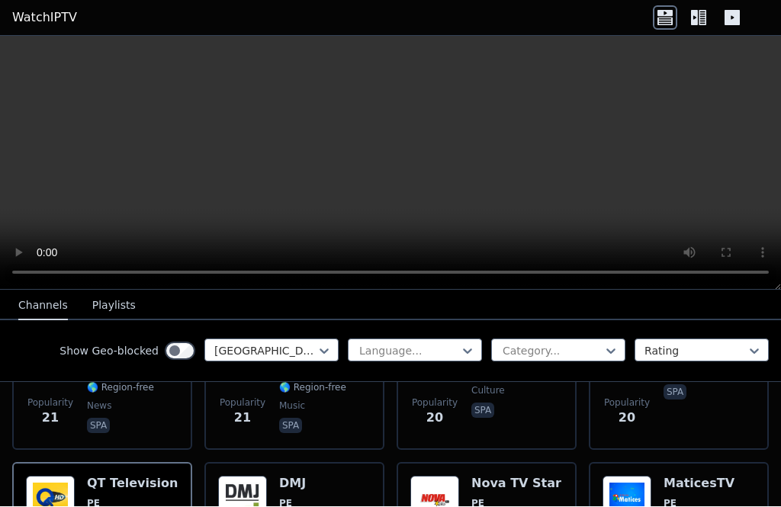
click at [181, 432] on div "Popularity 21 RTV Total Yurimaguas PE 🌎 Region-free news spa" at bounding box center [102, 382] width 180 height 137
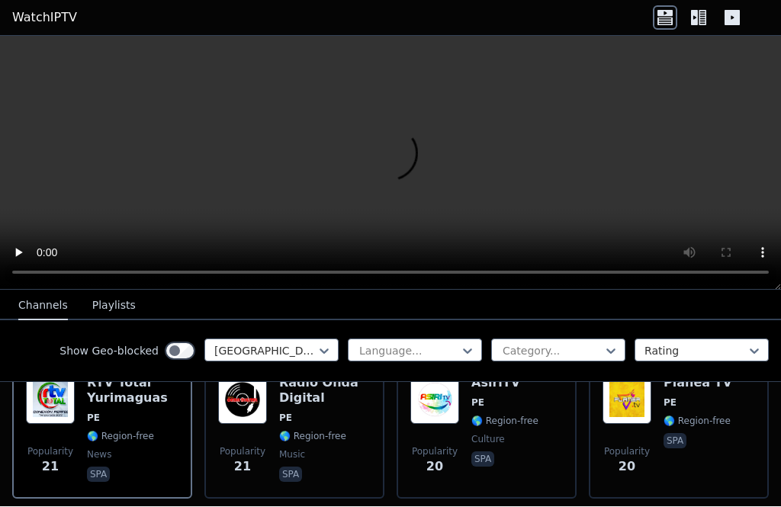
scroll to position [1706, 0]
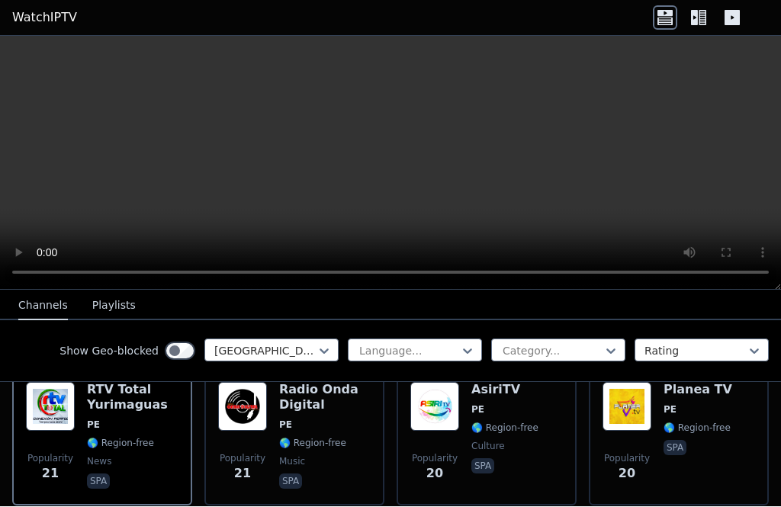
click at [171, 502] on div "Popularity 21 RTV Total Yurimaguas PE 🌎 Region-free news spa" at bounding box center [102, 437] width 180 height 137
click at [224, 449] on span "Popularity 21" at bounding box center [242, 468] width 49 height 49
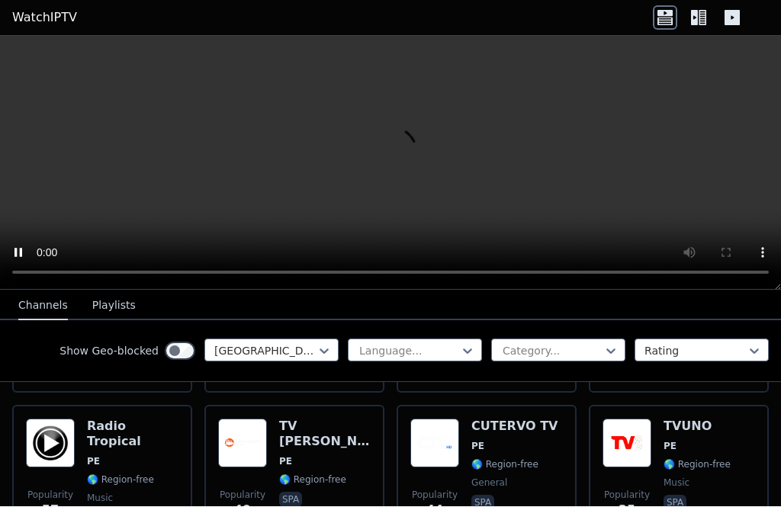
scroll to position [920, 0]
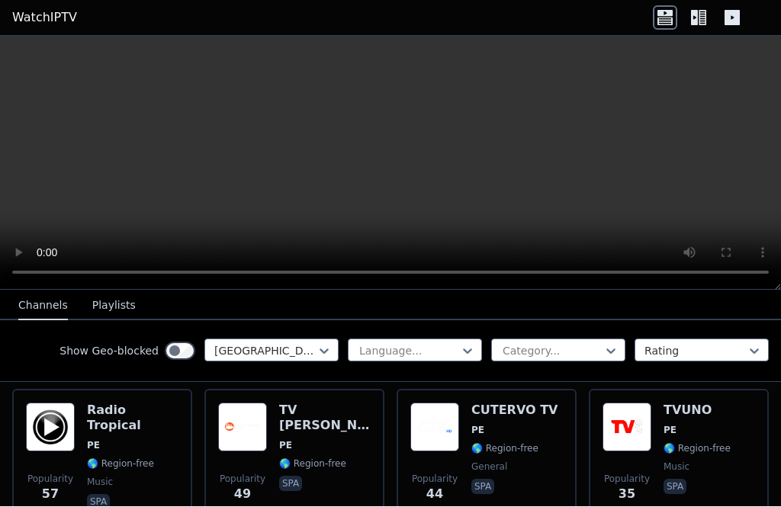
click at [189, 479] on div "Popularity 57 Radio Tropical PE 🌎 Region-free music spa" at bounding box center [102, 458] width 180 height 137
